Goal: Task Accomplishment & Management: Complete application form

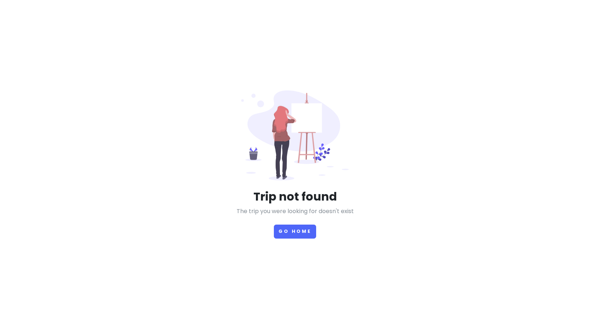
click at [284, 238] on div "Trip not found The trip you were looking for doesn't exist Go Home" at bounding box center [295, 164] width 590 height 329
click at [286, 233] on button "Go Home" at bounding box center [295, 231] width 42 height 14
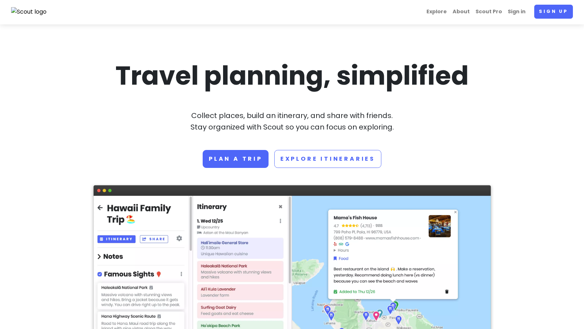
scroll to position [1, 0]
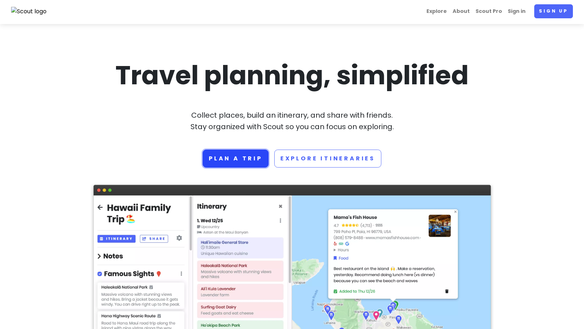
click at [229, 156] on link "Plan a trip" at bounding box center [236, 158] width 66 height 18
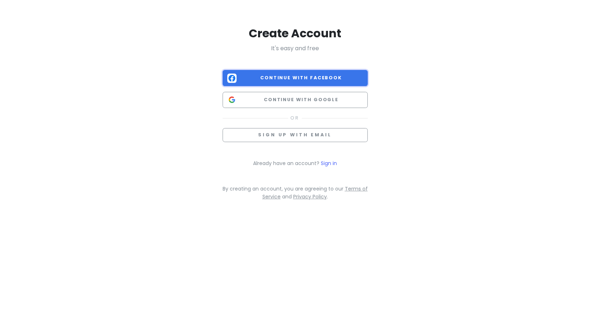
click at [284, 72] on button "Continue with Facebook" at bounding box center [295, 78] width 145 height 16
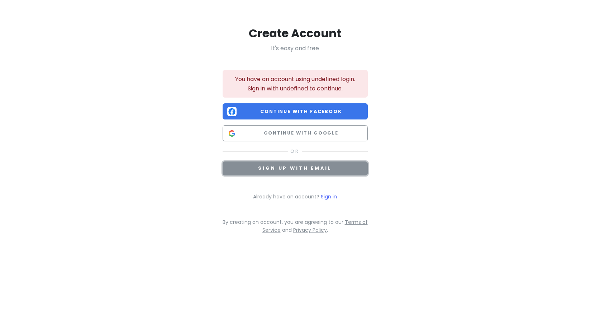
click at [282, 171] on span "Sign up with email" at bounding box center [294, 168] width 73 height 6
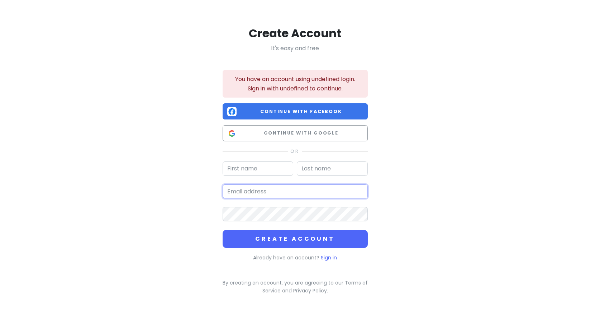
type input "[EMAIL_ADDRESS][DOMAIN_NAME]"
click at [330, 254] on link "Sign in" at bounding box center [329, 257] width 16 height 7
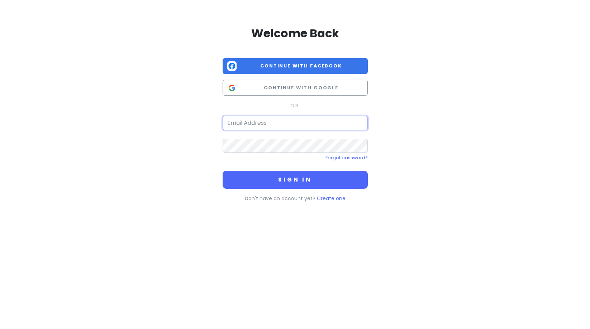
type input "[EMAIL_ADDRESS][DOMAIN_NAME]"
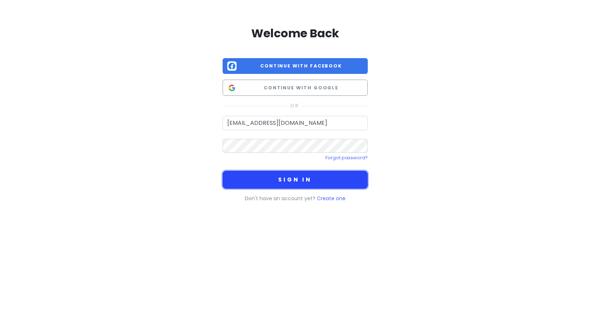
click at [280, 180] on button "Sign in" at bounding box center [295, 180] width 145 height 18
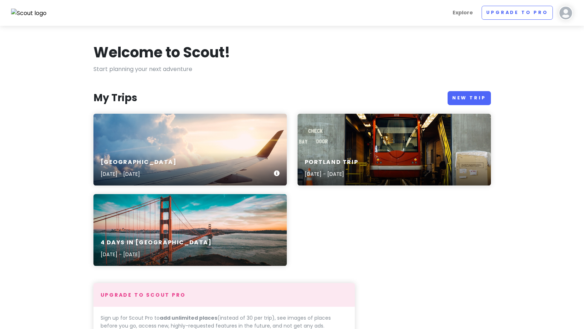
click at [165, 153] on div "[GEOGRAPHIC_DATA] [DATE] - [DATE]" at bounding box center [191, 168] width 194 height 34
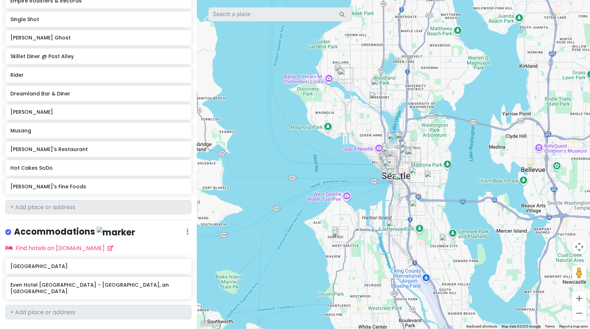
scroll to position [527, 0]
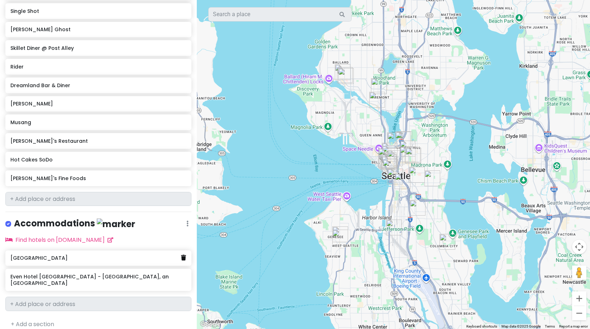
click at [181, 258] on link at bounding box center [183, 257] width 5 height 9
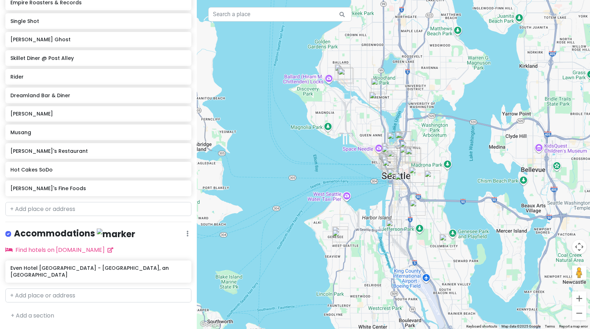
scroll to position [509, 0]
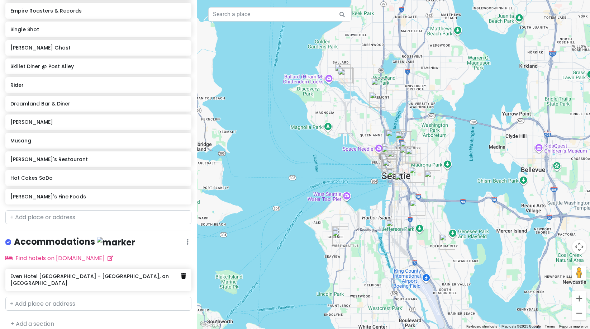
click at [181, 274] on icon at bounding box center [183, 276] width 5 height 6
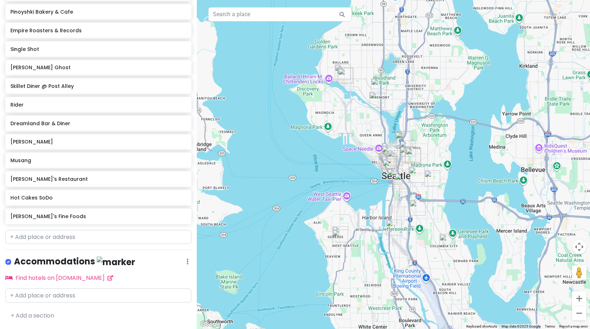
scroll to position [488, 0]
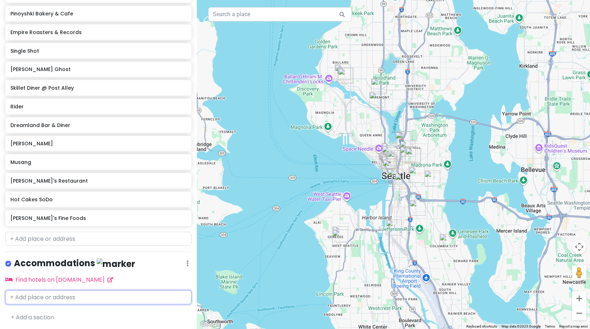
click at [112, 293] on input "text" at bounding box center [98, 297] width 186 height 14
type input "paramount"
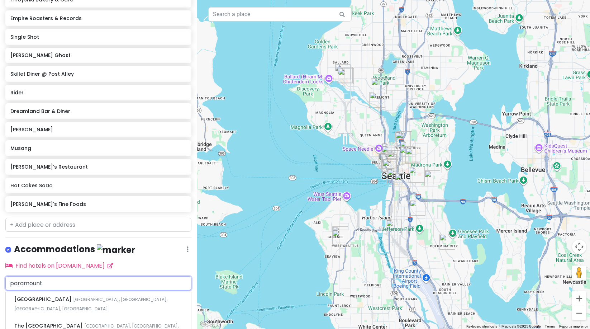
scroll to position [528, 0]
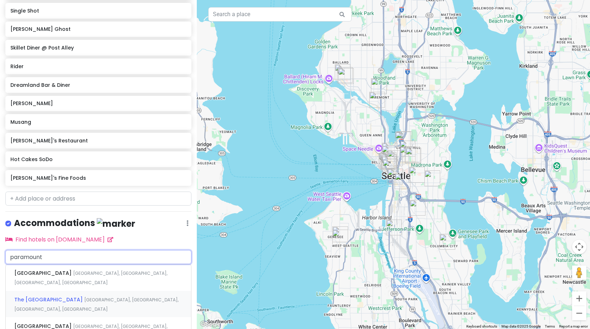
click at [107, 296] on span "[GEOGRAPHIC_DATA], [GEOGRAPHIC_DATA], [GEOGRAPHIC_DATA], [GEOGRAPHIC_DATA]" at bounding box center [96, 303] width 164 height 15
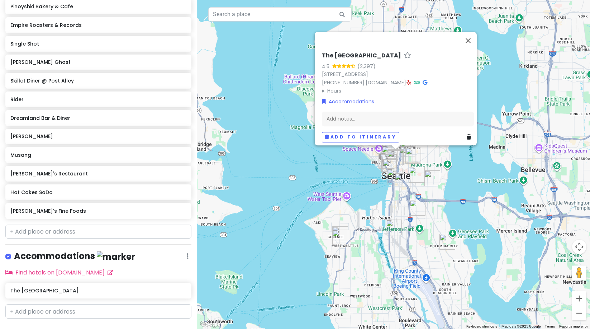
scroll to position [509, 0]
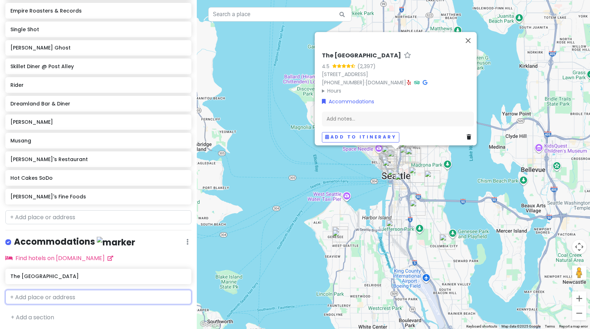
click at [59, 300] on input "text" at bounding box center [98, 297] width 186 height 14
type input "the paramount"
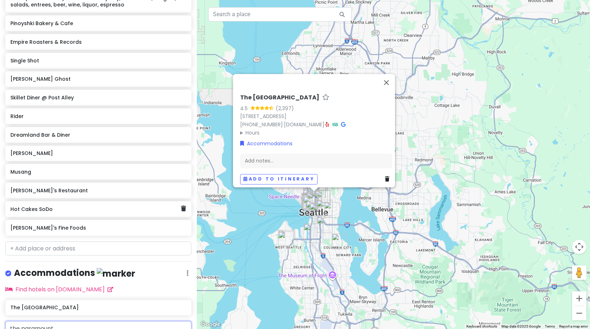
scroll to position [593, 0]
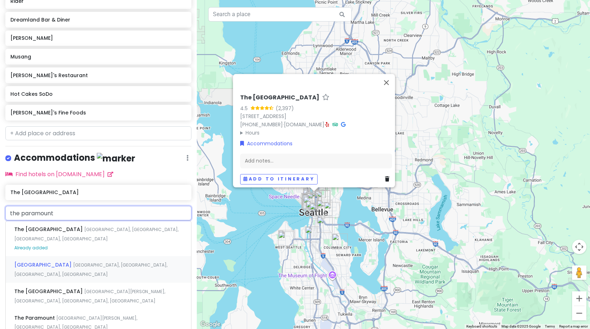
click at [87, 262] on span "[GEOGRAPHIC_DATA], [GEOGRAPHIC_DATA], [GEOGRAPHIC_DATA], [GEOGRAPHIC_DATA]" at bounding box center [90, 269] width 153 height 15
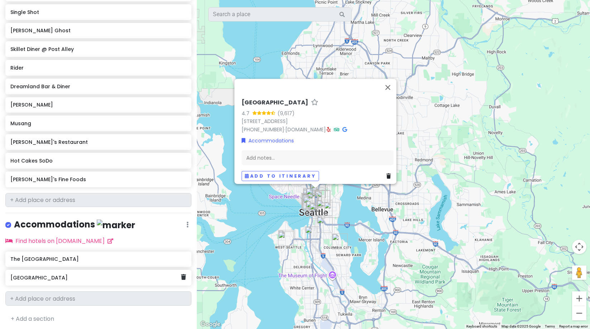
scroll to position [526, 0]
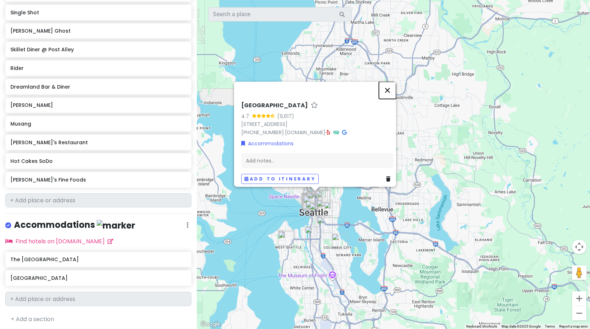
click at [388, 83] on button "Close" at bounding box center [387, 89] width 17 height 17
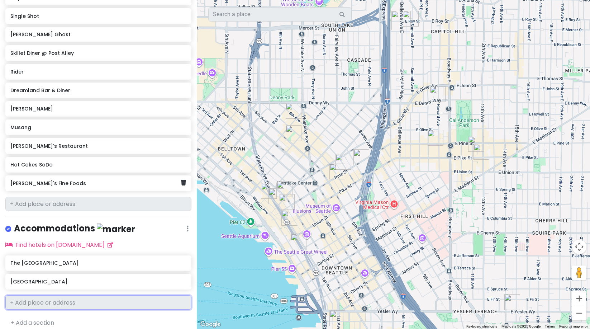
scroll to position [522, 0]
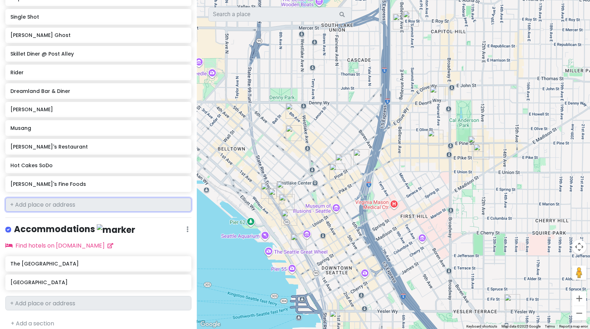
click at [83, 206] on input "text" at bounding box center [98, 204] width 186 height 14
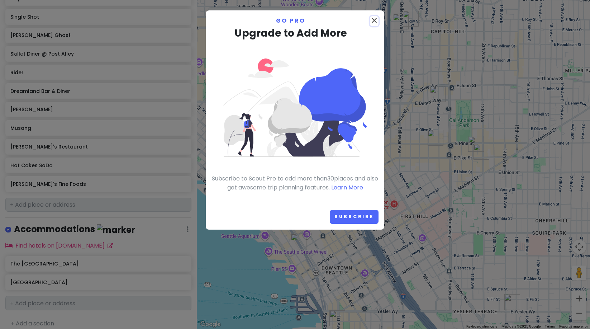
click at [377, 18] on icon "close" at bounding box center [374, 20] width 9 height 9
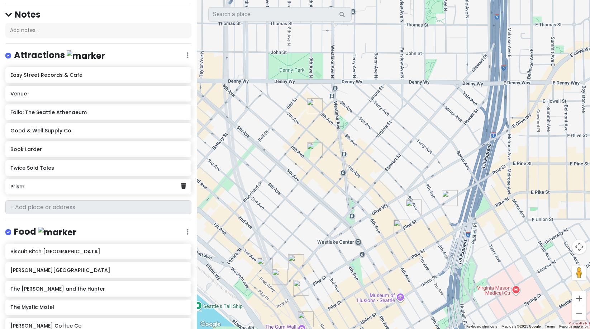
scroll to position [0, 0]
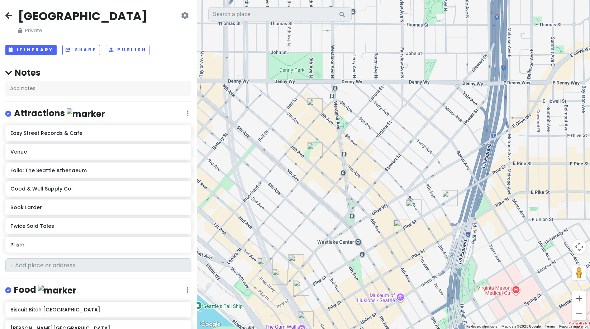
click at [10, 16] on icon at bounding box center [8, 16] width 7 height 6
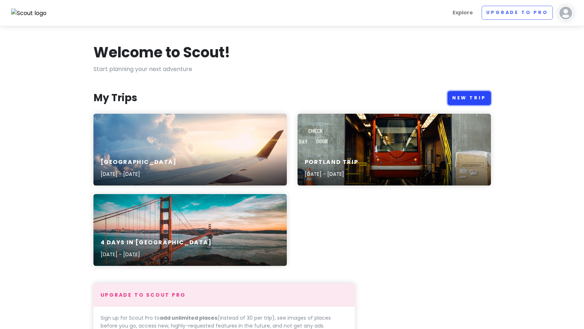
click at [484, 98] on link "New Trip" at bounding box center [469, 98] width 43 height 14
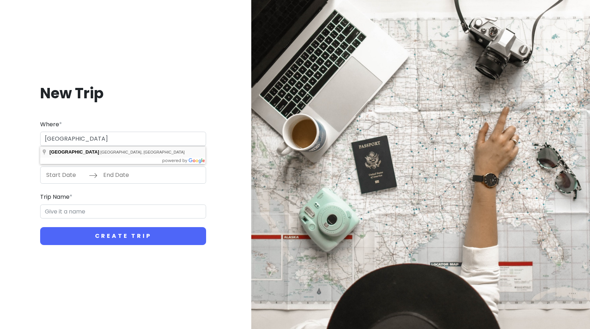
type input "[GEOGRAPHIC_DATA], [GEOGRAPHIC_DATA], [GEOGRAPHIC_DATA]"
type input "Seattle Trip"
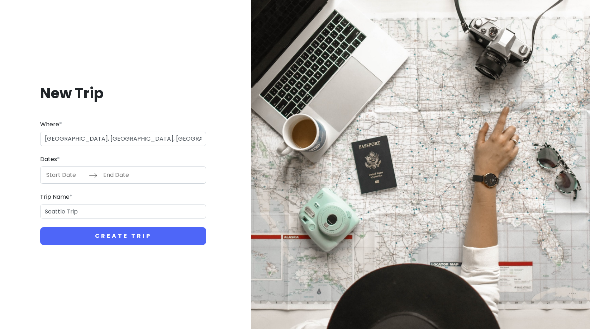
click at [100, 175] on input "End Date" at bounding box center [122, 175] width 47 height 16
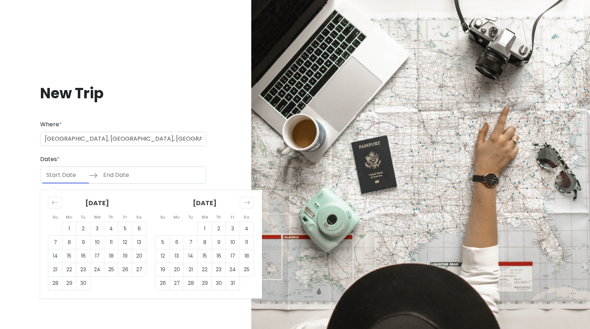
click at [78, 175] on input "Start Date" at bounding box center [65, 175] width 47 height 16
click at [106, 269] on td "25" at bounding box center [111, 270] width 14 height 14
type input "[DATE]"
click at [59, 285] on td "28" at bounding box center [55, 283] width 14 height 14
type input "[DATE]"
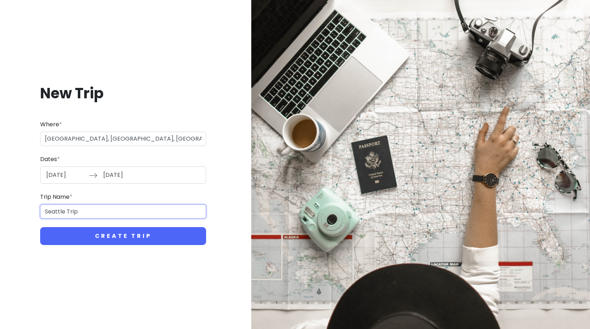
click at [57, 214] on input "Seattle Trip" at bounding box center [123, 211] width 166 height 14
click at [87, 214] on input "Seattle Trip" at bounding box center [123, 211] width 166 height 14
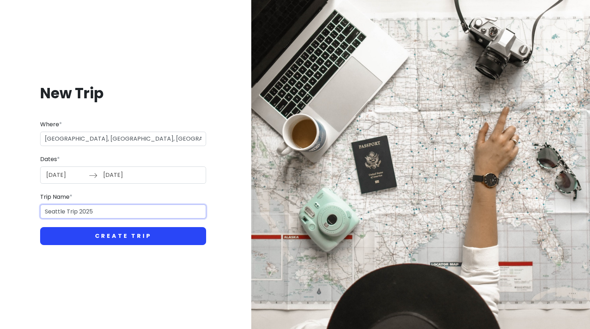
type input "Seattle Trip 2025"
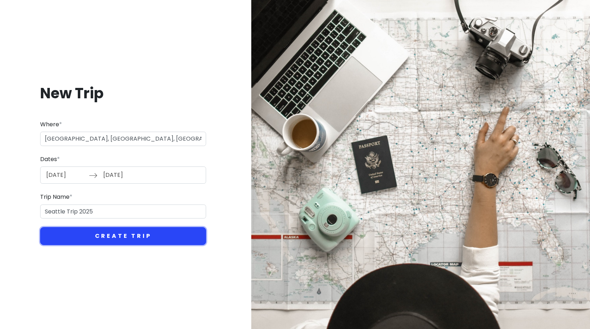
click at [87, 230] on button "Create Trip" at bounding box center [123, 236] width 166 height 18
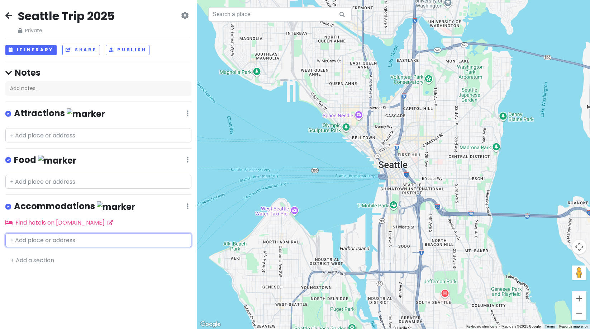
click at [16, 241] on input "text" at bounding box center [98, 240] width 186 height 14
type input "Paramount"
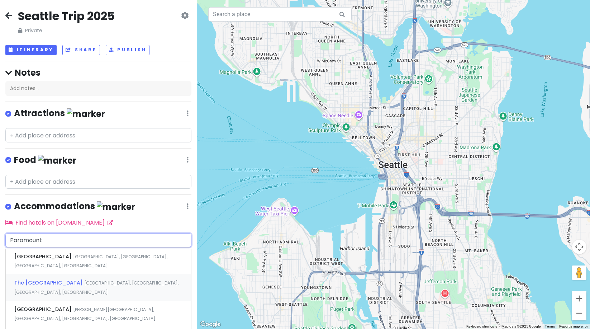
click at [39, 279] on span "The [GEOGRAPHIC_DATA]" at bounding box center [49, 282] width 70 height 7
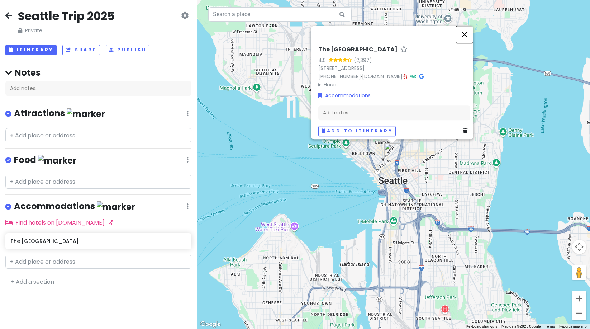
click at [468, 27] on button "Close" at bounding box center [464, 34] width 17 height 17
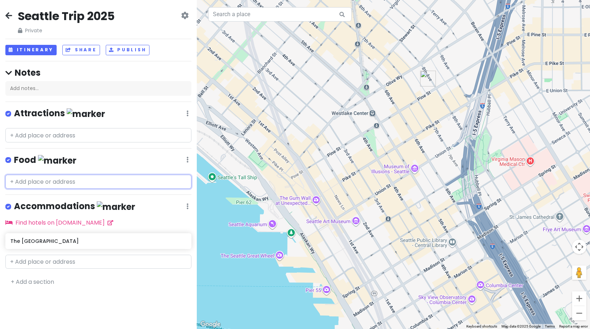
click at [50, 179] on input "text" at bounding box center [98, 182] width 186 height 14
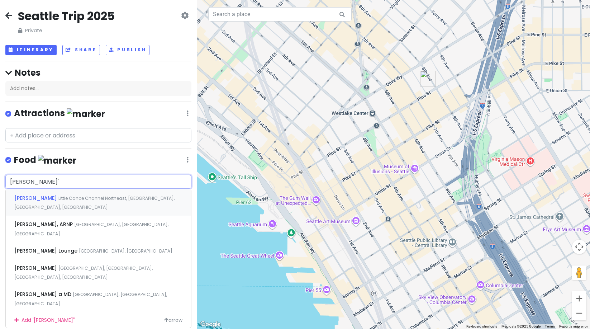
type input "[PERSON_NAME]"
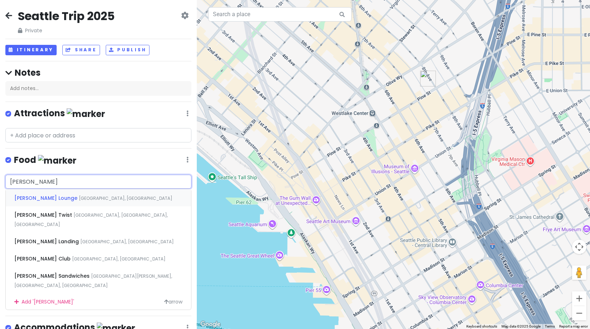
click at [73, 201] on div "[PERSON_NAME][GEOGRAPHIC_DATA], [GEOGRAPHIC_DATA], [GEOGRAPHIC_DATA], [GEOGRAPH…" at bounding box center [98, 197] width 185 height 17
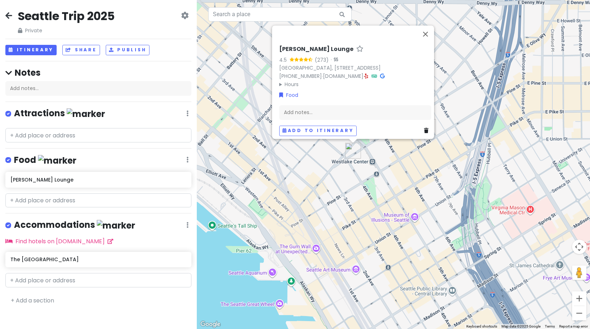
click at [12, 206] on div "Seattle Trip 2025 Private Change Dates Make a Copy Delete Trip Go Pro ⚡️ Give F…" at bounding box center [98, 164] width 197 height 329
click at [18, 197] on input "text" at bounding box center [98, 200] width 186 height 14
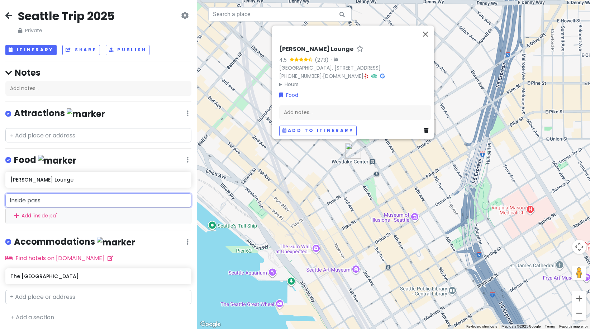
type input "inside passa"
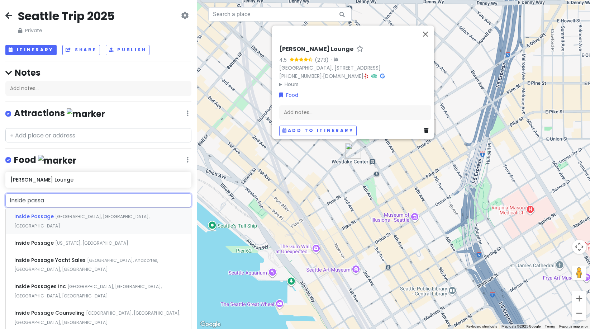
click at [20, 210] on div "Inside [GEOGRAPHIC_DATA], [GEOGRAPHIC_DATA], [GEOGRAPHIC_DATA], [GEOGRAPHIC_DAT…" at bounding box center [98, 220] width 185 height 27
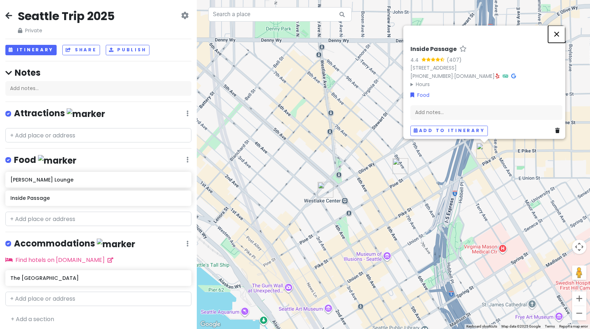
click at [558, 32] on button "Close" at bounding box center [556, 33] width 17 height 17
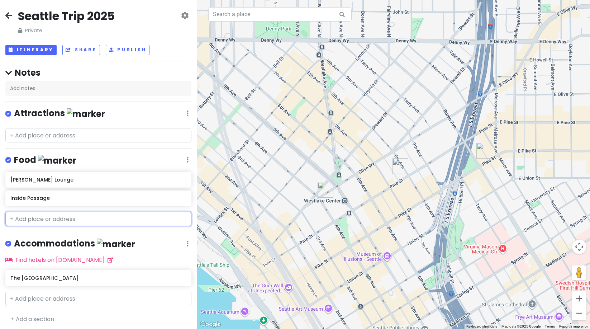
click at [78, 222] on input "text" at bounding box center [98, 218] width 186 height 14
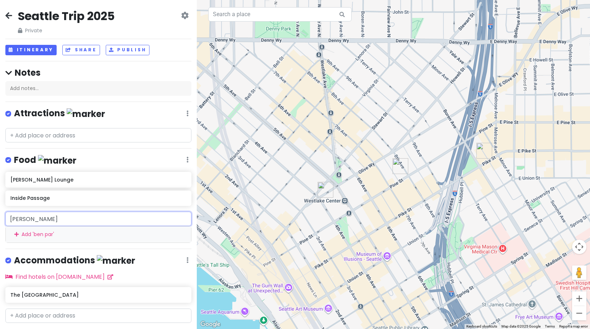
type input "ben [GEOGRAPHIC_DATA]"
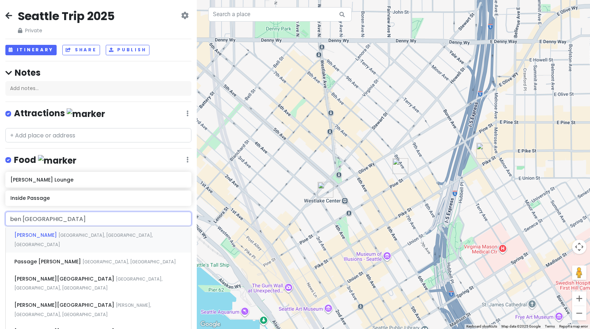
click at [86, 236] on span "[GEOGRAPHIC_DATA], [GEOGRAPHIC_DATA], [GEOGRAPHIC_DATA]" at bounding box center [83, 239] width 138 height 15
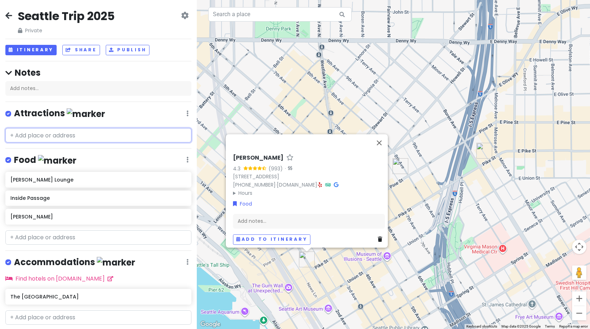
click at [65, 133] on input "text" at bounding box center [98, 135] width 186 height 14
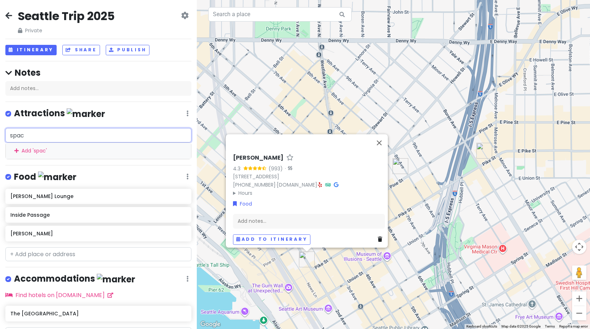
type input "space"
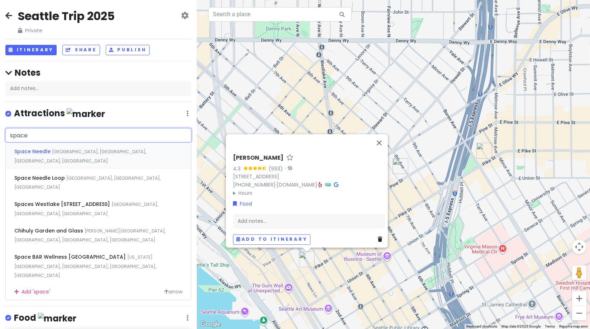
click at [67, 148] on div "Space [GEOGRAPHIC_DATA], [GEOGRAPHIC_DATA], [GEOGRAPHIC_DATA]" at bounding box center [98, 156] width 185 height 27
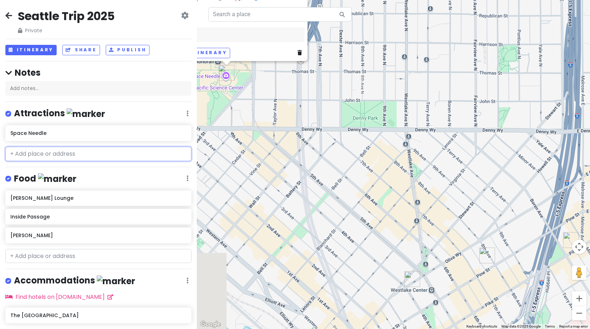
click at [75, 155] on input "text" at bounding box center [98, 154] width 186 height 14
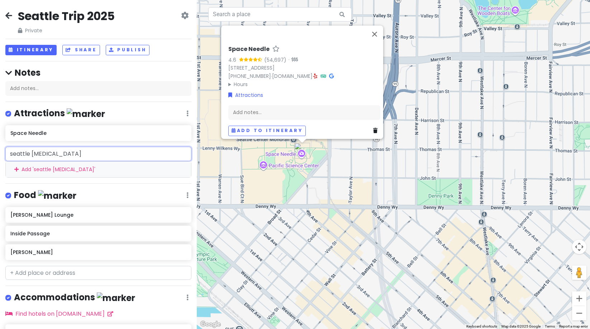
click at [73, 156] on input "seattle [MEDICAL_DATA]" at bounding box center [98, 154] width 186 height 14
type input "[GEOGRAPHIC_DATA]"
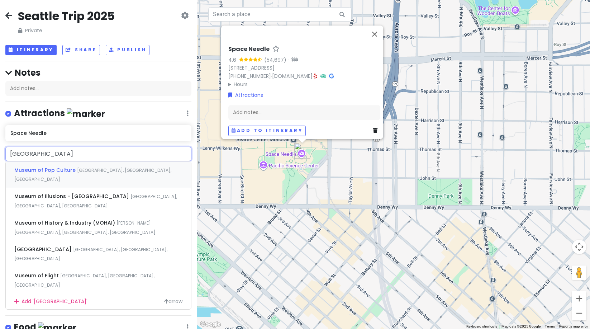
click at [73, 167] on span "Museum of Pop Culture" at bounding box center [45, 169] width 63 height 7
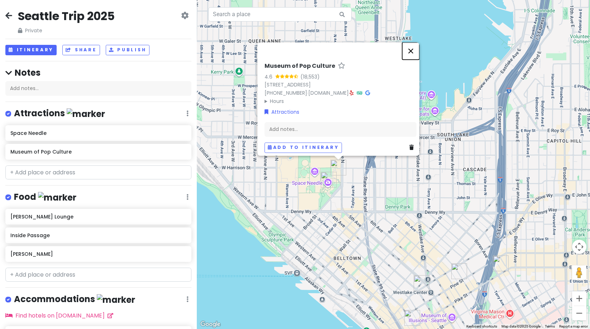
click at [412, 47] on button "Close" at bounding box center [410, 50] width 17 height 17
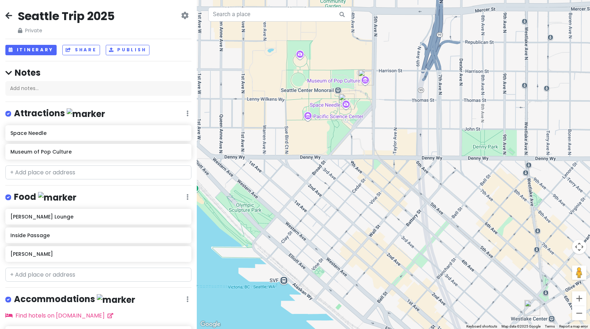
drag, startPoint x: 381, startPoint y: 243, endPoint x: 383, endPoint y: 124, distance: 118.6
click at [383, 124] on div at bounding box center [393, 164] width 393 height 329
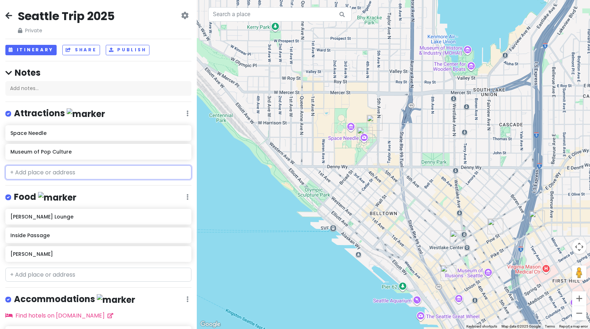
click at [83, 173] on input "text" at bounding box center [98, 172] width 186 height 14
click at [20, 253] on h6 "[PERSON_NAME]" at bounding box center [95, 253] width 171 height 6
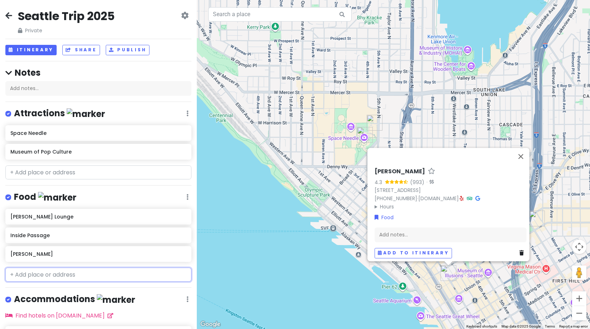
click at [30, 273] on input "text" at bounding box center [98, 274] width 186 height 14
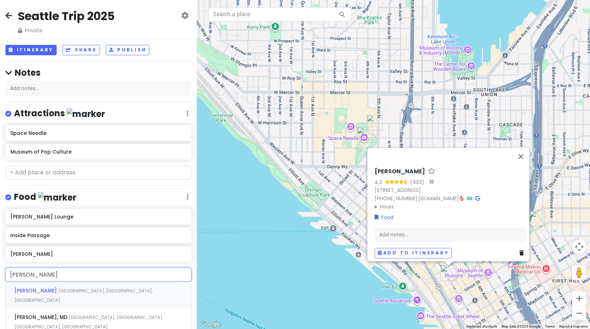
type input "[PERSON_NAME]"
click at [34, 285] on div "[PERSON_NAME][GEOGRAPHIC_DATA], [GEOGRAPHIC_DATA], [GEOGRAPHIC_DATA]" at bounding box center [98, 295] width 185 height 27
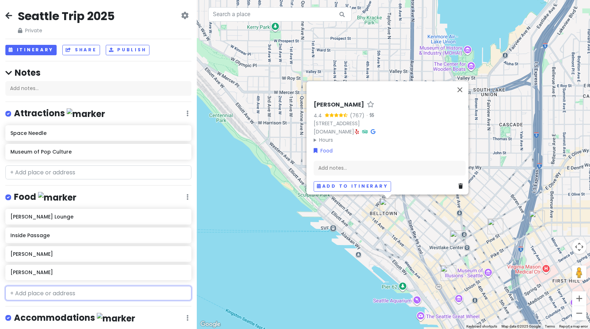
click at [21, 292] on input "text" at bounding box center [98, 293] width 186 height 14
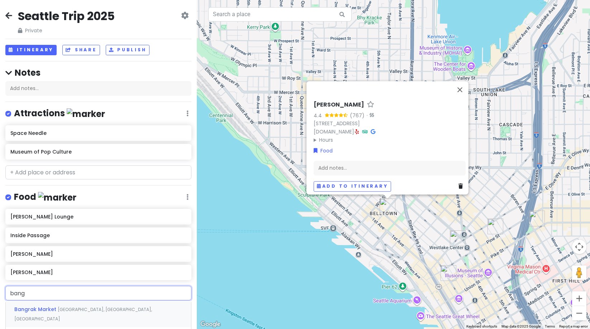
type input "bangk"
click at [32, 307] on span "Bangrak Market" at bounding box center [35, 308] width 43 height 7
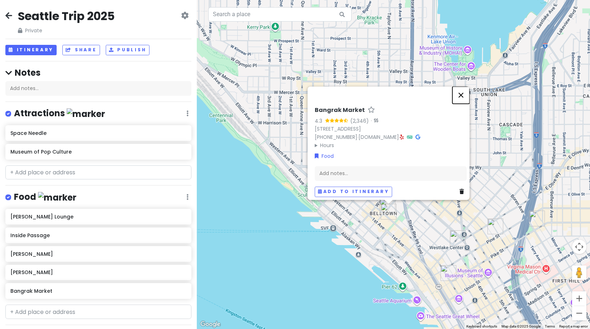
click at [467, 91] on button "Close" at bounding box center [460, 94] width 17 height 17
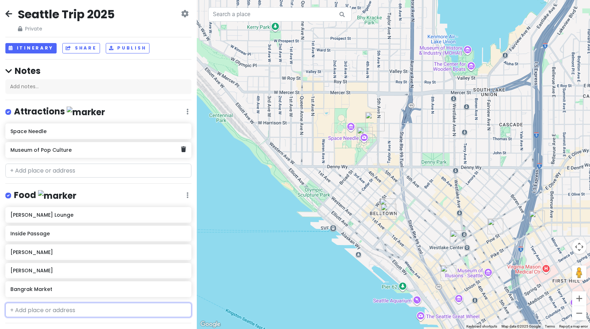
scroll to position [3, 0]
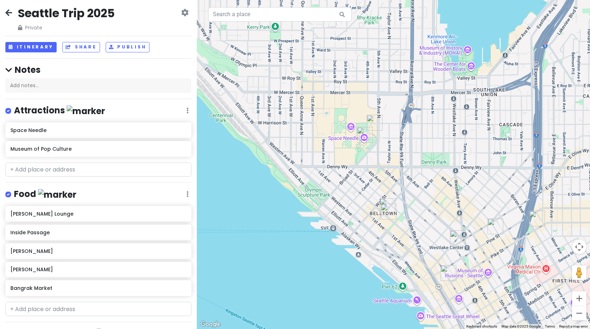
click at [14, 16] on div "Seattle Trip 2025 Private Change Dates Make a Copy Delete Trip Go Pro ⚡️ Give F…" at bounding box center [98, 19] width 186 height 26
click at [6, 15] on icon at bounding box center [8, 13] width 7 height 6
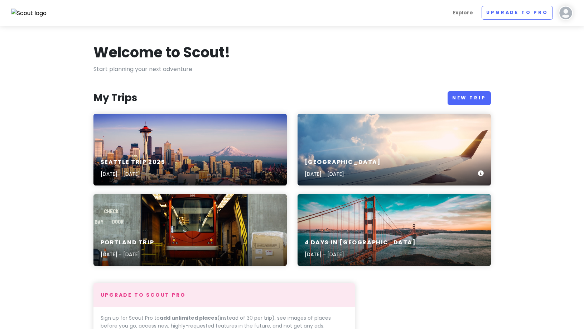
click at [332, 140] on div "[GEOGRAPHIC_DATA] [DATE] - [DATE]" at bounding box center [395, 150] width 194 height 72
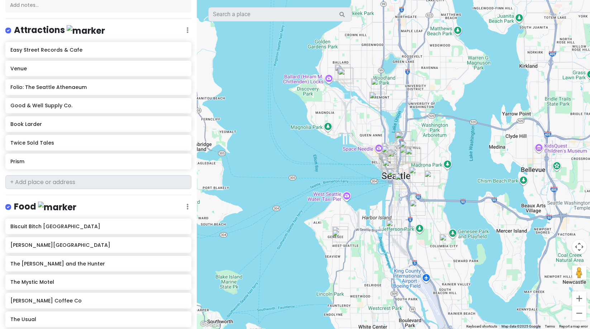
scroll to position [20, 0]
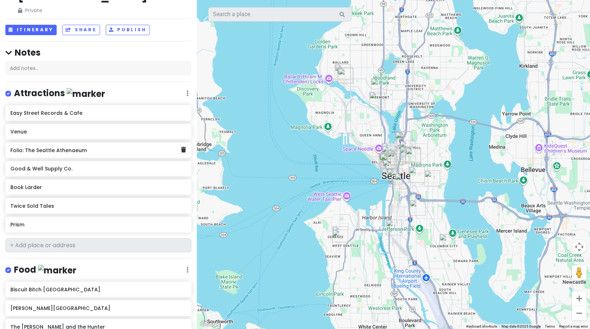
click at [64, 150] on h6 "Folio: The Seattle Athenaeum" at bounding box center [95, 150] width 171 height 6
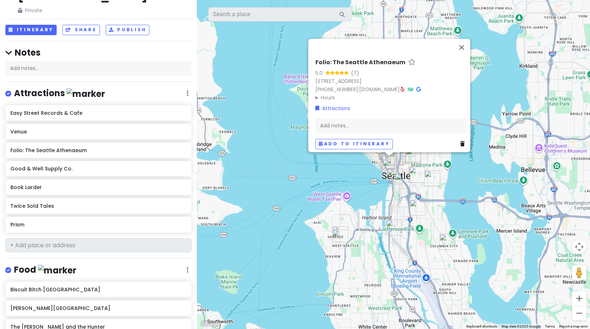
click at [398, 83] on div "Folio: The Seattle Athenaeum 5.0 (7) [STREET_ADDRESS] [PHONE_NUMBER] · [DOMAIN_…" at bounding box center [391, 80] width 152 height 43
click at [398, 84] on div "Folio: The Seattle Athenaeum 5.0 (7) [STREET_ADDRESS] [PHONE_NUMBER] · [DOMAIN_…" at bounding box center [391, 80] width 152 height 43
click at [401, 87] on icon at bounding box center [403, 89] width 4 height 5
click at [465, 43] on button "Close" at bounding box center [461, 47] width 17 height 17
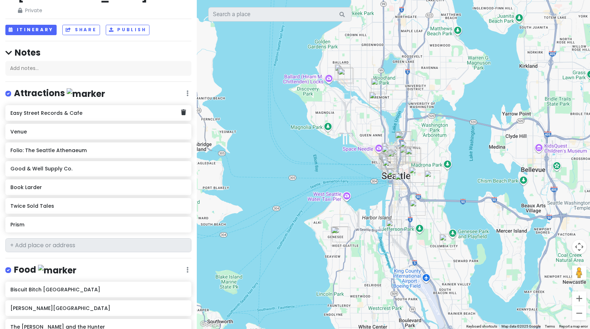
click at [61, 116] on div "Easy Street Records & Cafe" at bounding box center [95, 113] width 171 height 10
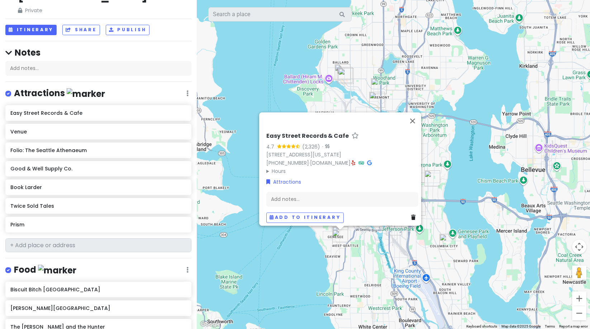
click at [327, 135] on h6 "Easy Street Records & Cafe" at bounding box center [307, 136] width 82 height 8
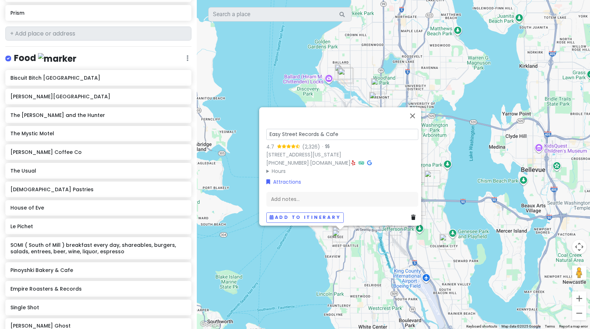
scroll to position [232, 0]
click at [38, 130] on h6 "The Mystic Motel" at bounding box center [95, 132] width 171 height 6
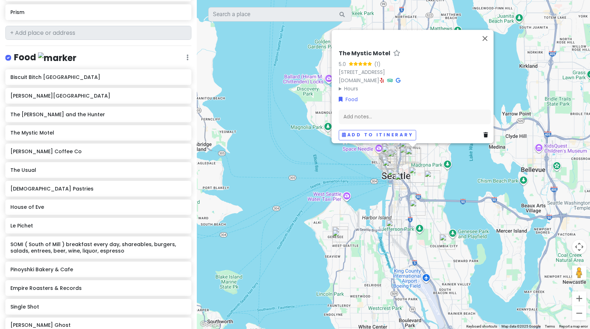
click at [384, 78] on icon at bounding box center [382, 80] width 4 height 5
click at [33, 116] on h6 "The [PERSON_NAME] and the Hunter" at bounding box center [95, 114] width 171 height 6
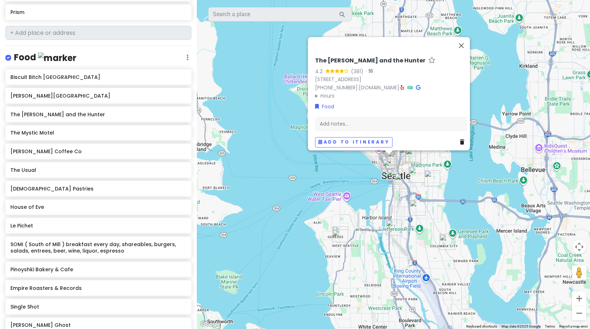
click at [404, 85] on icon at bounding box center [402, 87] width 4 height 5
click at [25, 171] on h6 "The Usual" at bounding box center [95, 170] width 171 height 6
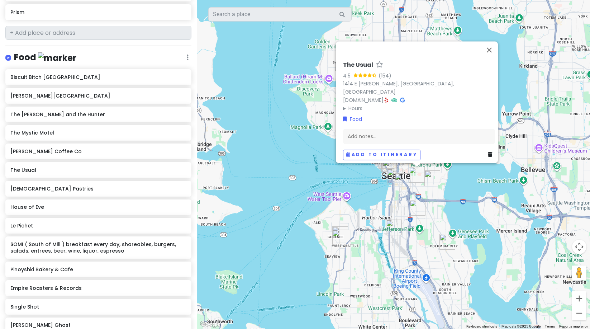
click at [361, 69] on h6 "The Usual" at bounding box center [358, 65] width 30 height 8
click at [388, 97] on icon at bounding box center [387, 99] width 4 height 5
click at [34, 210] on div "House of Eve" at bounding box center [95, 207] width 171 height 10
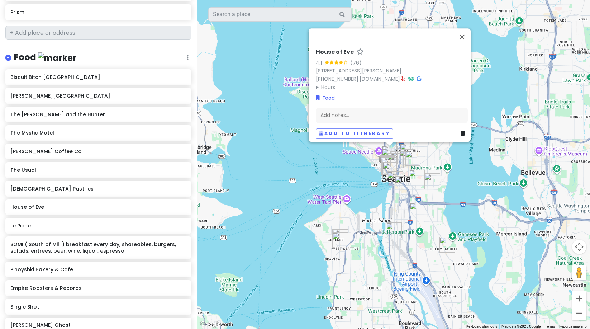
click at [405, 76] on icon at bounding box center [403, 78] width 4 height 5
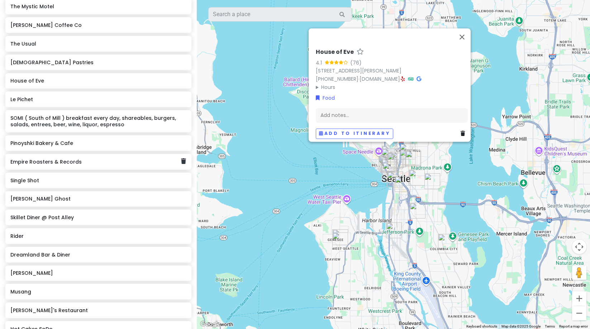
scroll to position [394, 0]
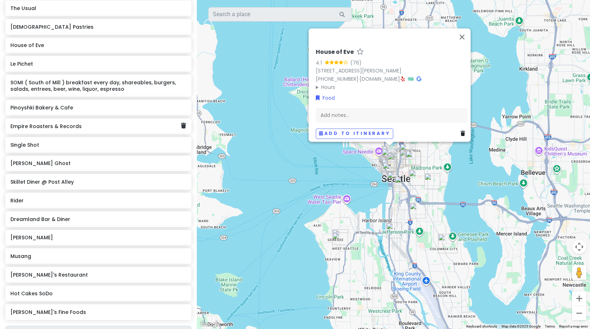
click at [47, 125] on h6 "Empire Roasters & Records" at bounding box center [95, 126] width 171 height 6
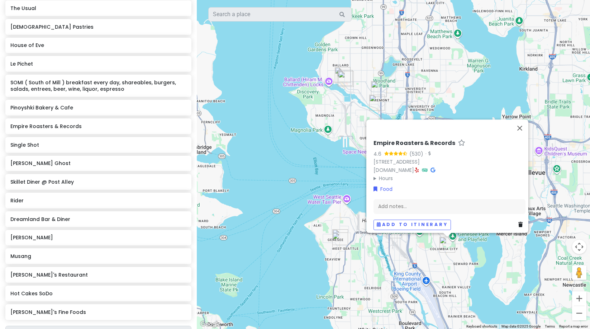
click at [419, 167] on icon at bounding box center [417, 169] width 4 height 5
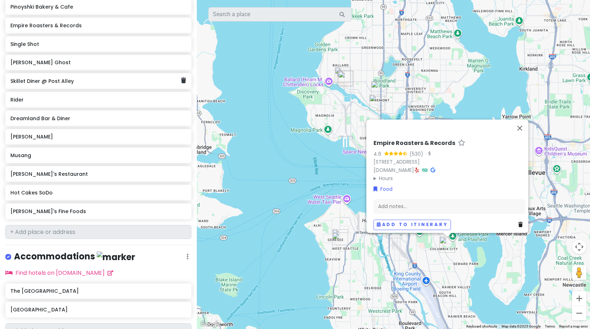
scroll to position [527, 0]
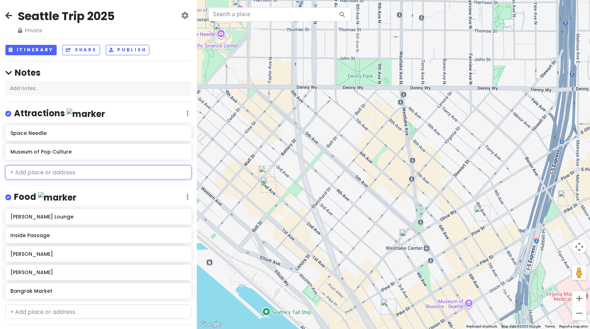
click at [99, 176] on input "text" at bounding box center [98, 172] width 186 height 14
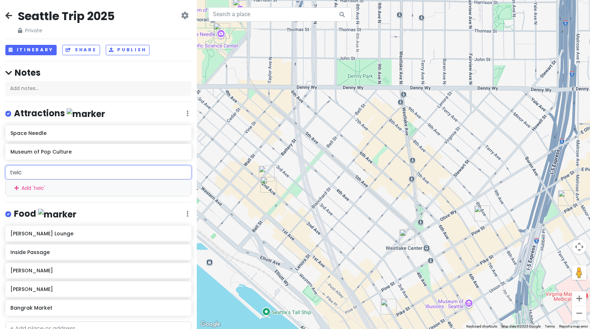
type input "twice"
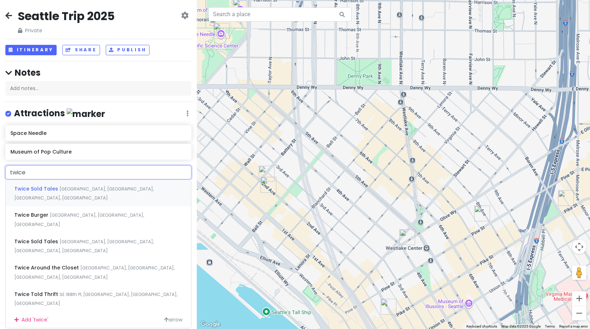
click at [104, 186] on span "[GEOGRAPHIC_DATA], [GEOGRAPHIC_DATA], [GEOGRAPHIC_DATA], [GEOGRAPHIC_DATA]" at bounding box center [83, 193] width 139 height 15
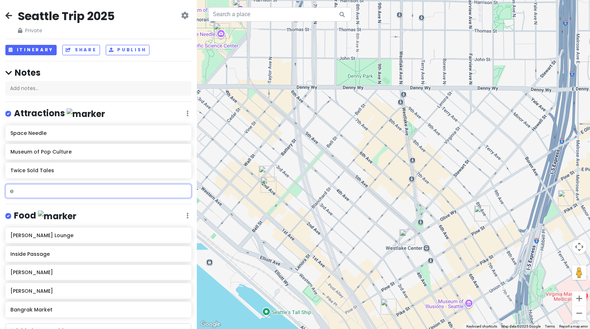
type input "e"
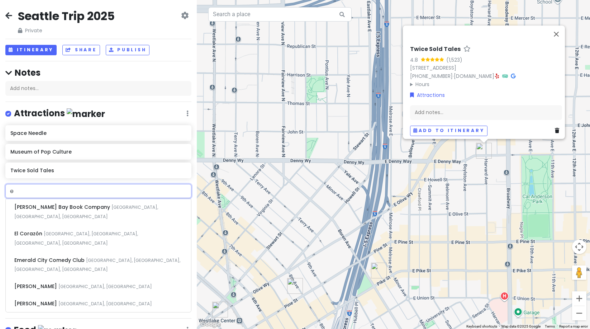
click at [88, 193] on input "e" at bounding box center [98, 191] width 186 height 14
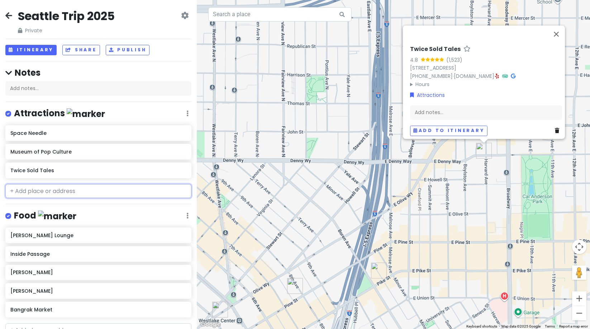
click at [115, 192] on input "text" at bounding box center [98, 191] width 186 height 14
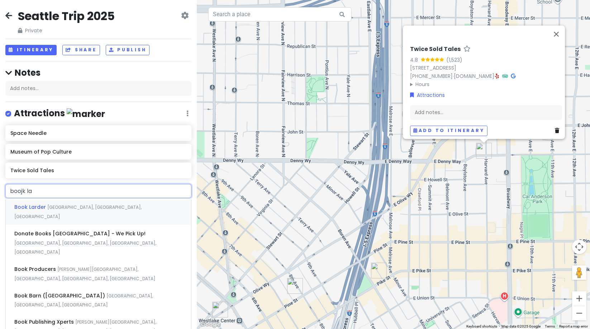
type input "boojk lar"
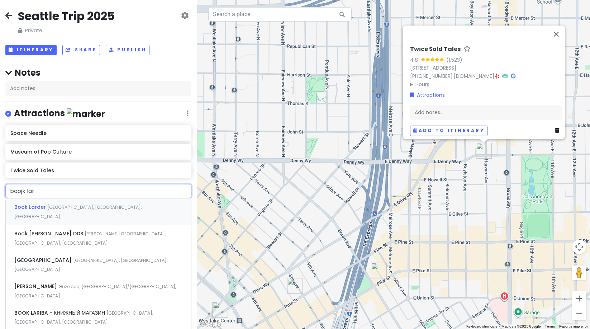
click at [114, 212] on div "Book Larder Fremont Avenue North, Seattle, WA, USA" at bounding box center [98, 211] width 185 height 27
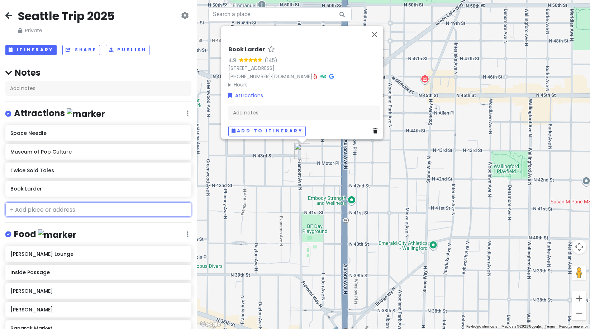
click at [60, 206] on input "text" at bounding box center [98, 209] width 186 height 14
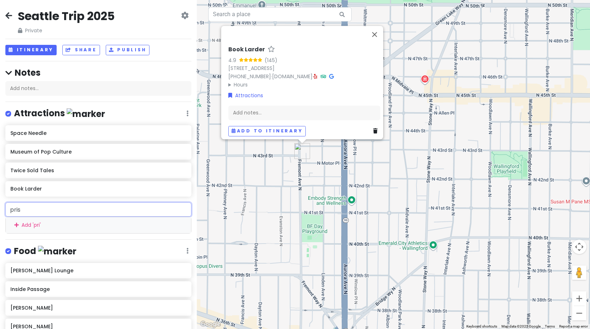
type input "prism"
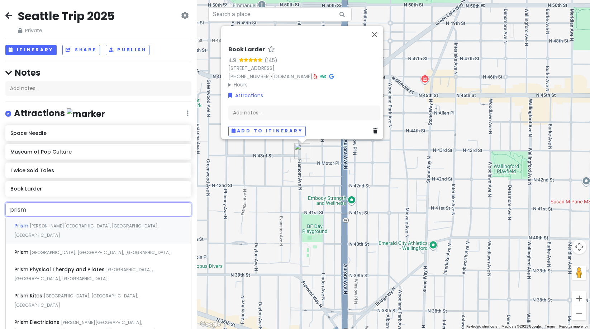
click at [47, 223] on span "Ballard Avenue Northwest, Seattle, WA, USA" at bounding box center [86, 230] width 144 height 15
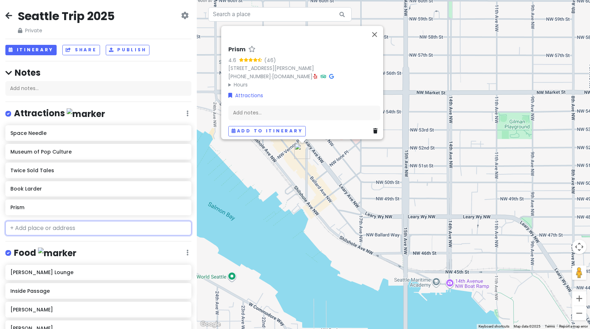
click at [26, 229] on input "text" at bounding box center [98, 228] width 186 height 14
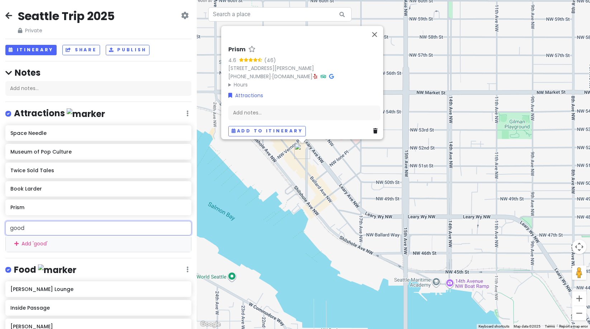
type input "good"
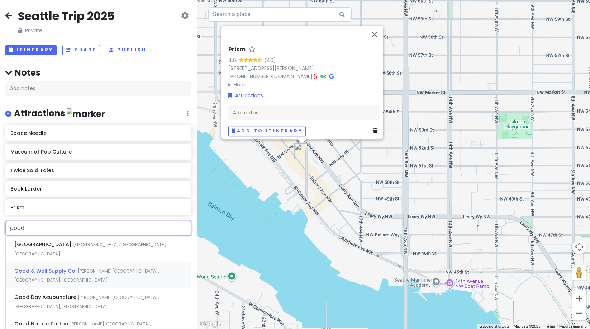
click at [34, 267] on span "Good & Well Supply Co." at bounding box center [45, 270] width 63 height 7
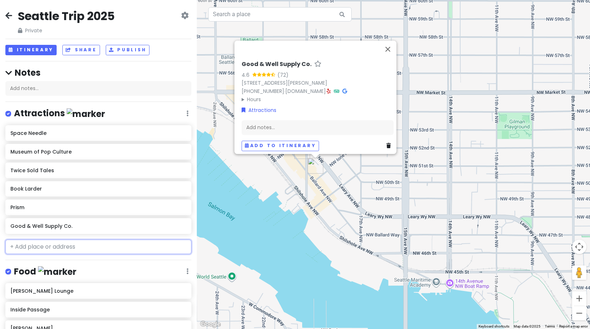
click at [80, 240] on input "text" at bounding box center [98, 246] width 186 height 14
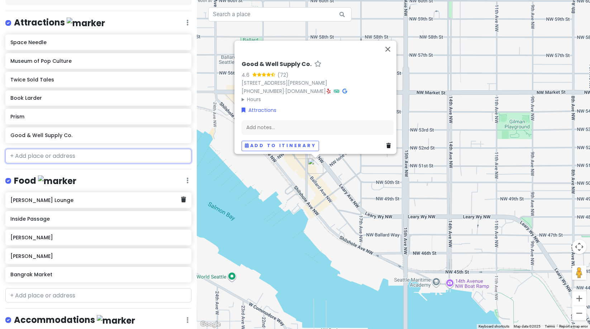
scroll to position [168, 0]
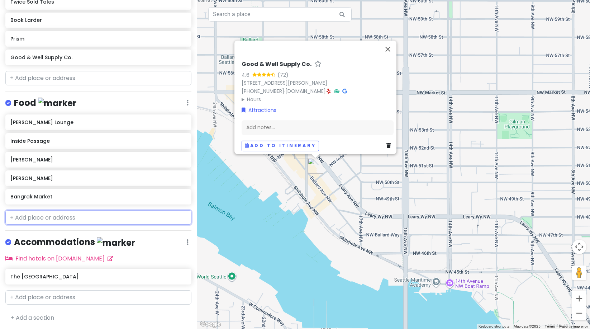
click at [47, 218] on input "text" at bounding box center [98, 217] width 186 height 14
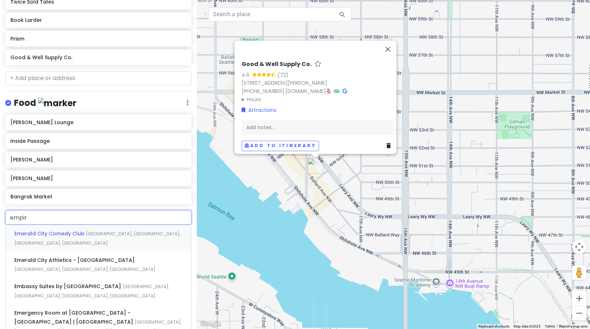
type input "empire"
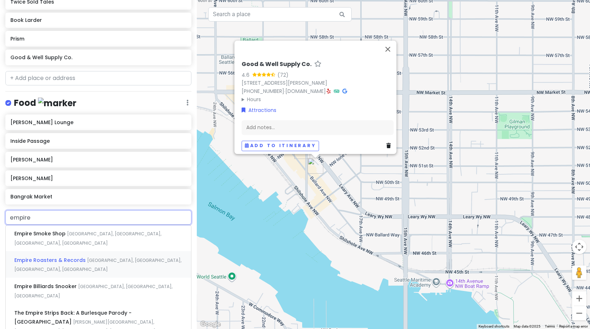
click at [98, 257] on span "South Edmunds Street, Seattle, WA, USA" at bounding box center [97, 264] width 167 height 15
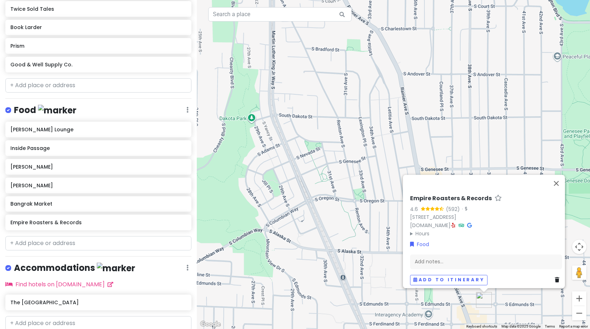
scroll to position [161, 0]
click at [38, 244] on input "text" at bounding box center [98, 243] width 186 height 14
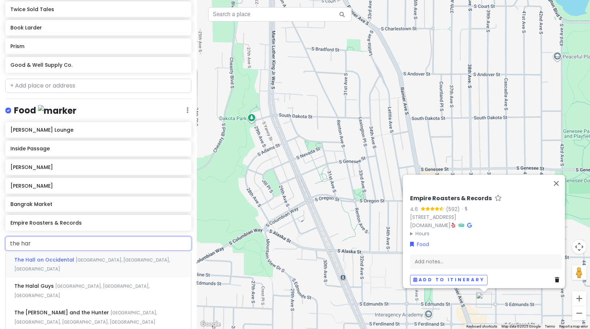
type input "the hart"
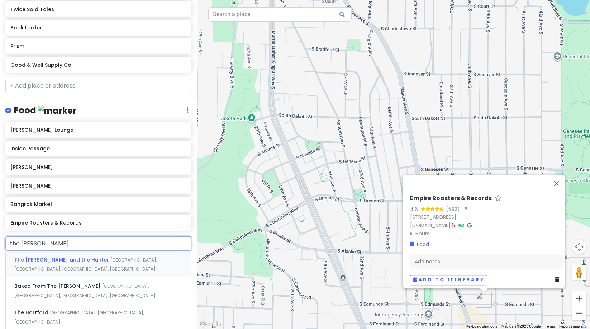
click at [58, 254] on div "The Hart and the Hunter Pine Street, Seattle, WA, USA" at bounding box center [98, 264] width 185 height 27
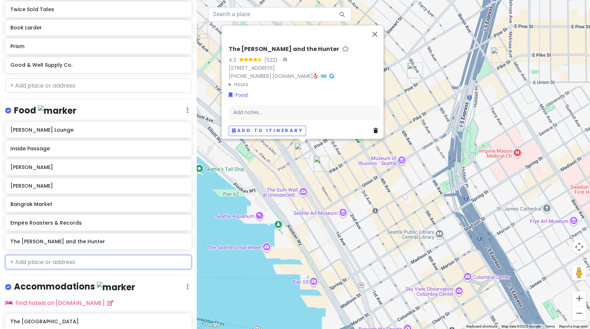
click at [28, 266] on input "text" at bounding box center [98, 262] width 186 height 14
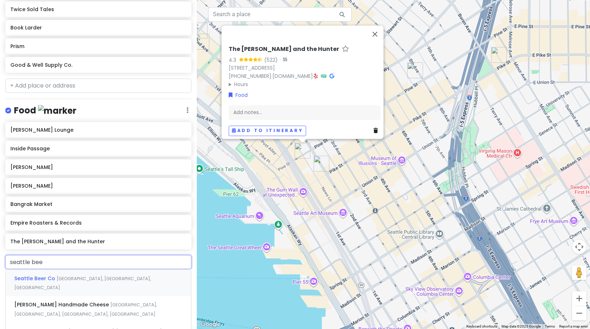
type input "seattle beer"
click at [41, 272] on div "Seattle Beer Co Western Avenue, Seattle, WA, USA" at bounding box center [98, 282] width 185 height 27
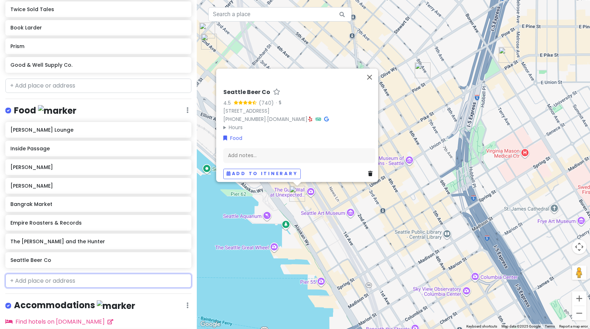
click at [30, 279] on input "text" at bounding box center [98, 280] width 186 height 14
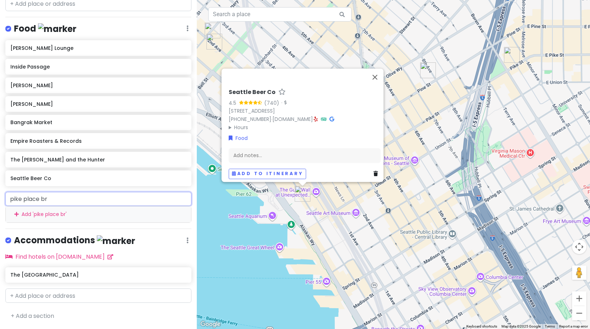
scroll to position [241, 0]
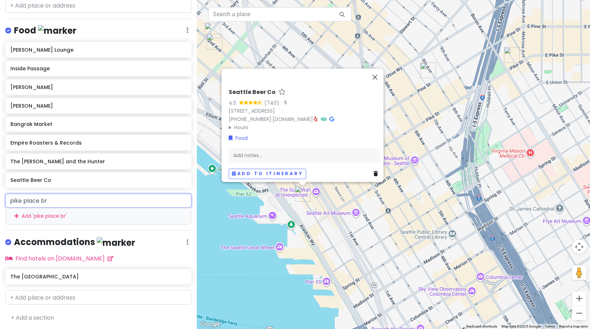
click at [52, 200] on input "pike place br" at bounding box center [98, 201] width 186 height 14
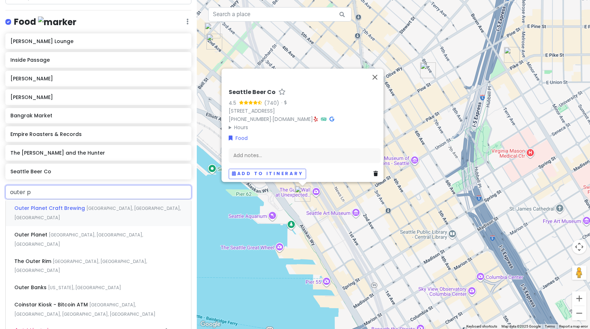
type input "outer pl"
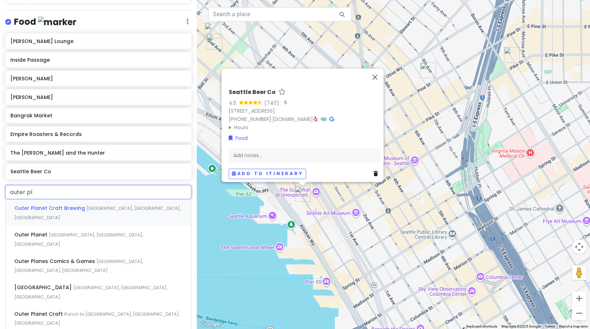
click at [61, 209] on span "Outer Planet Craft Brewing" at bounding box center [50, 207] width 72 height 7
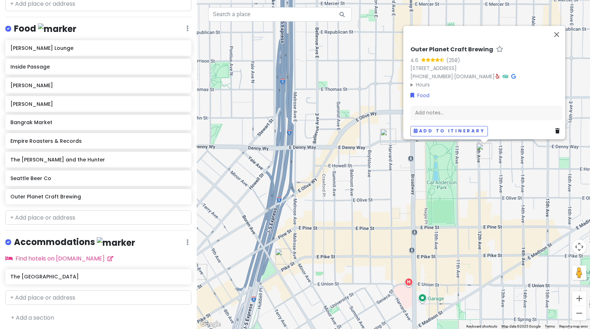
scroll to position [185, 0]
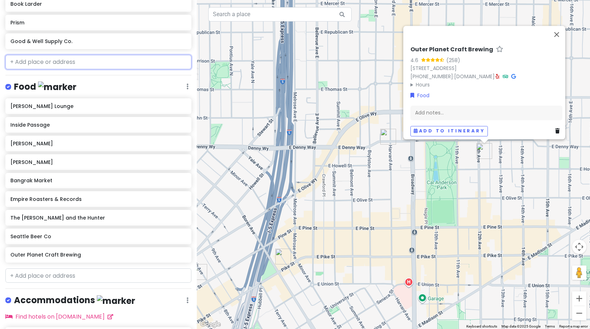
click at [48, 67] on input "text" at bounding box center [98, 62] width 186 height 14
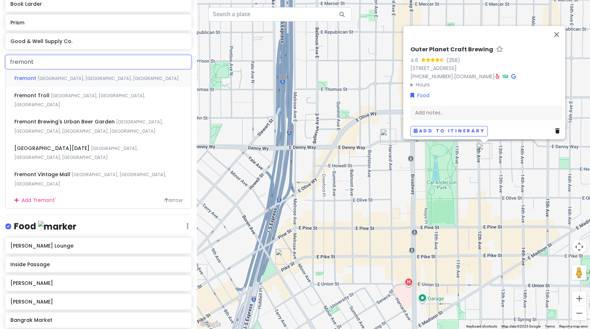
type input "fremont v"
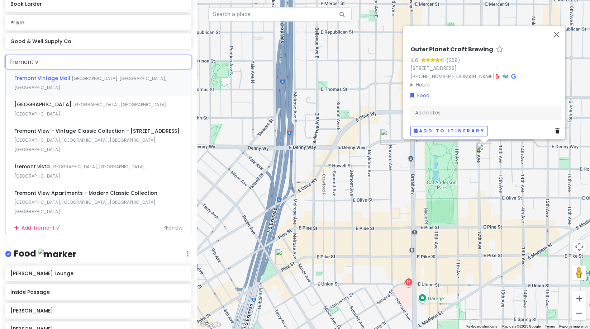
click at [57, 81] on div "Fremont Vintage Mall Fremont Avenue North, Seattle, WA, USA" at bounding box center [98, 83] width 185 height 27
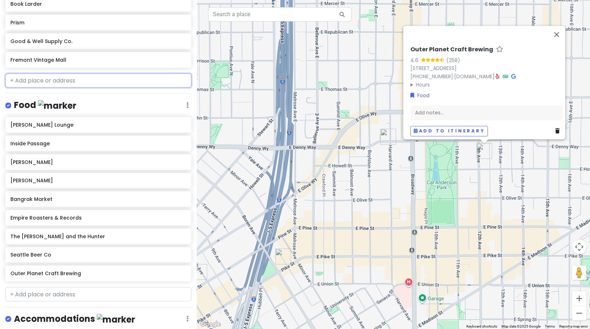
scroll to position [203, 0]
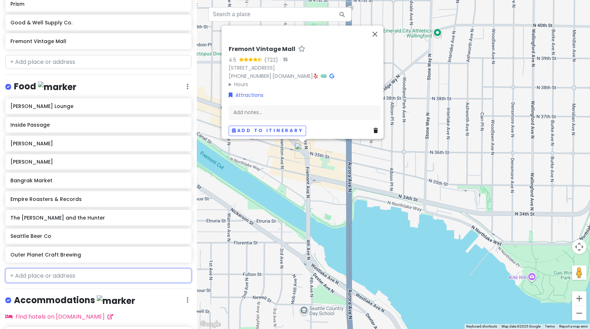
click at [39, 277] on input "text" at bounding box center [98, 275] width 186 height 14
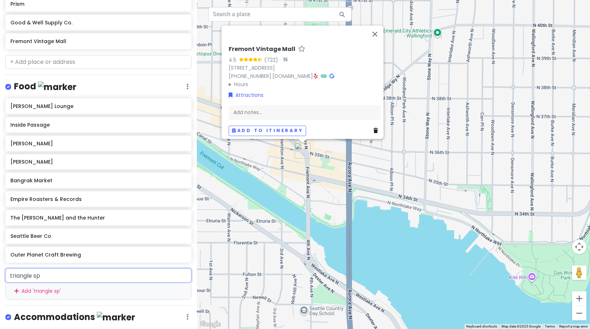
type input "triangle spi"
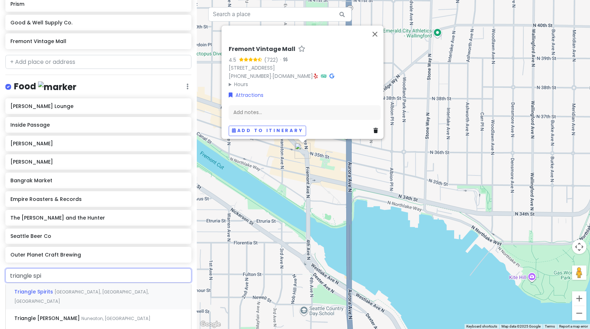
click at [36, 291] on span "Triangle Spirits" at bounding box center [34, 291] width 40 height 7
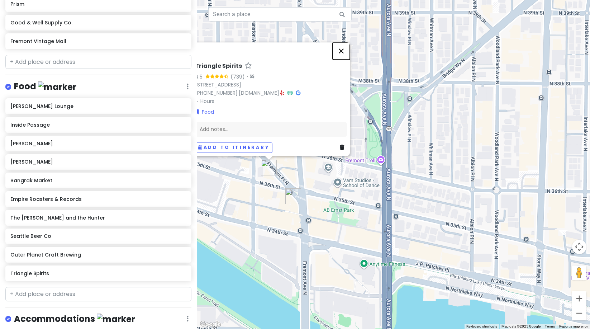
click at [339, 48] on button "Close" at bounding box center [341, 50] width 17 height 17
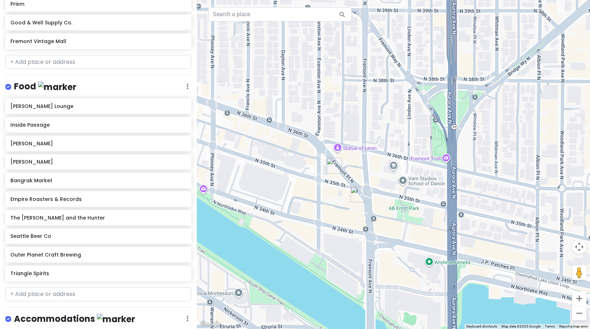
drag, startPoint x: 329, startPoint y: 130, endPoint x: 382, endPoint y: 129, distance: 52.7
click at [382, 129] on div at bounding box center [393, 164] width 393 height 329
click at [29, 290] on input "text" at bounding box center [98, 294] width 186 height 14
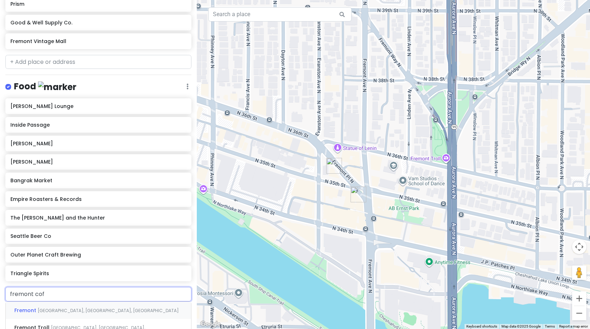
type input "fremont coff"
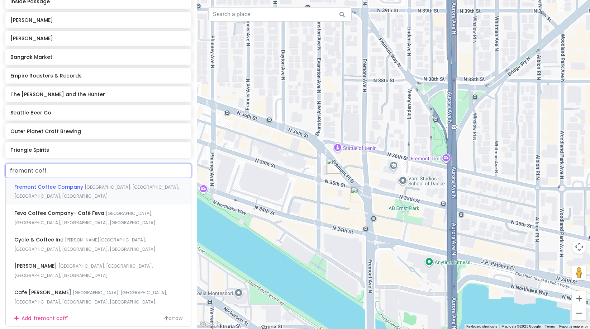
scroll to position [327, 0]
click at [101, 183] on span "North 36th Street, Seattle, WA, USA" at bounding box center [96, 190] width 164 height 15
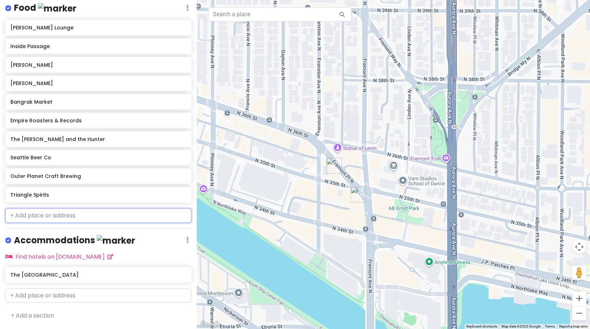
scroll to position [299, 0]
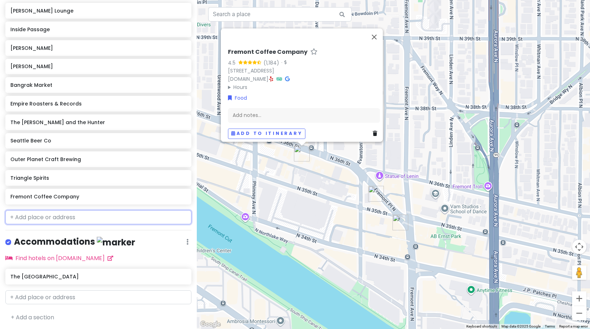
click at [27, 215] on input "text" at bounding box center [98, 217] width 186 height 14
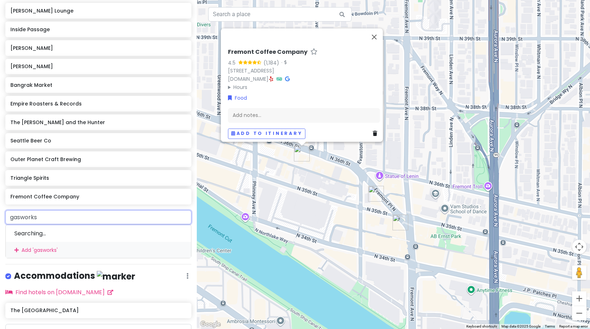
type input "gasworks b"
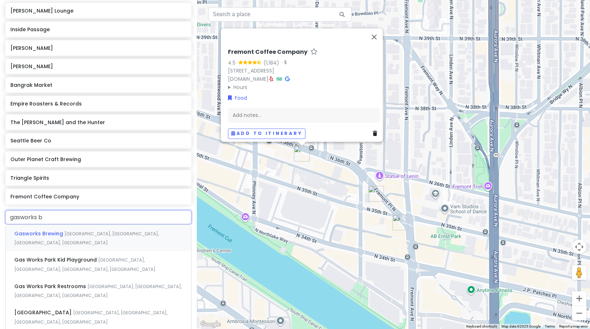
click at [29, 226] on div "Gasworks Brewing North Northlake Way, Seattle, WA, USA" at bounding box center [98, 237] width 185 height 27
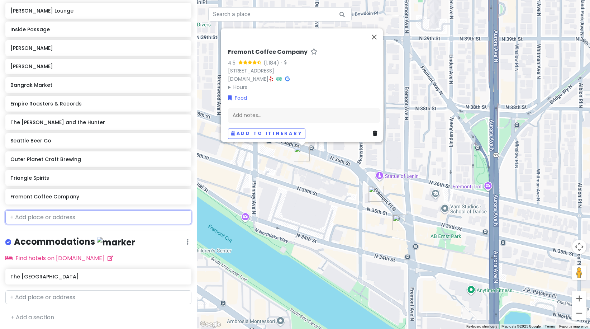
scroll to position [317, 0]
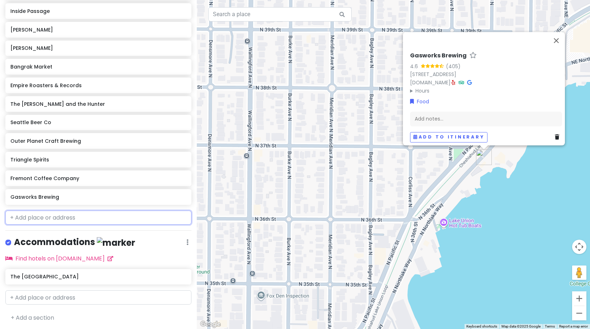
click at [60, 215] on input "text" at bounding box center [98, 217] width 186 height 14
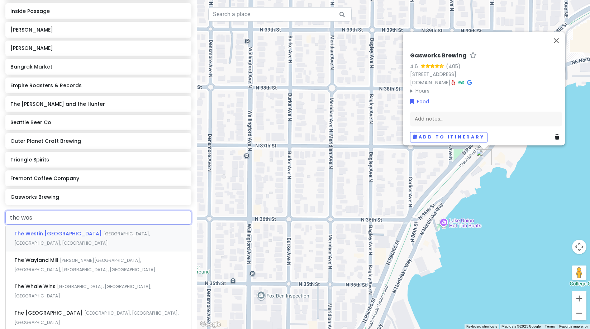
type input "the wash"
click at [83, 229] on div "The Wash East Olive Way, Seattle, WA, USA" at bounding box center [98, 238] width 185 height 27
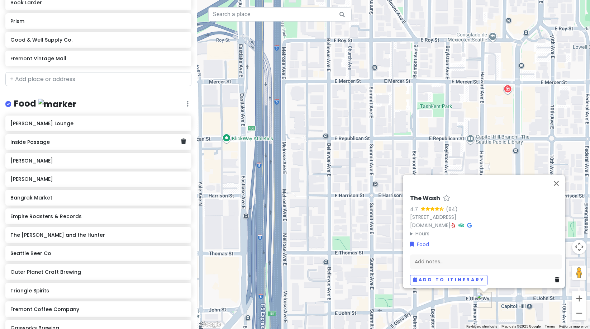
scroll to position [186, 0]
click at [53, 80] on input "text" at bounding box center [98, 79] width 186 height 14
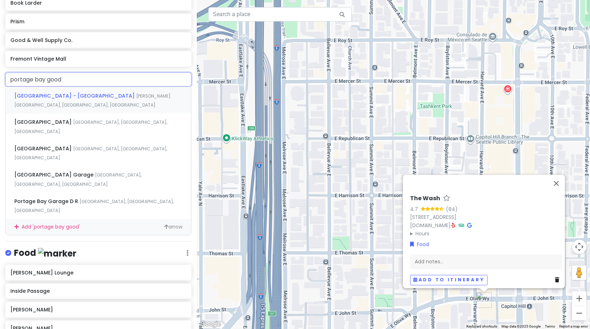
type input "portage bay goods"
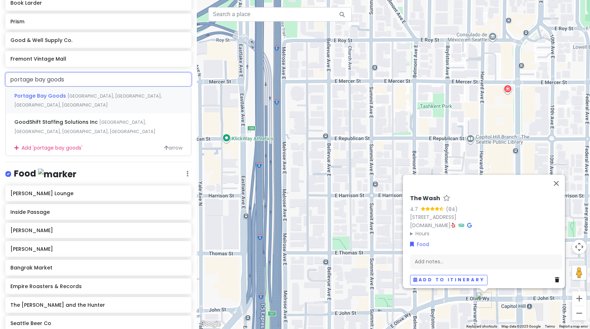
click at [57, 91] on div "Portage Bay Goods North 35th Street, Seattle, WA, USA" at bounding box center [98, 100] width 185 height 27
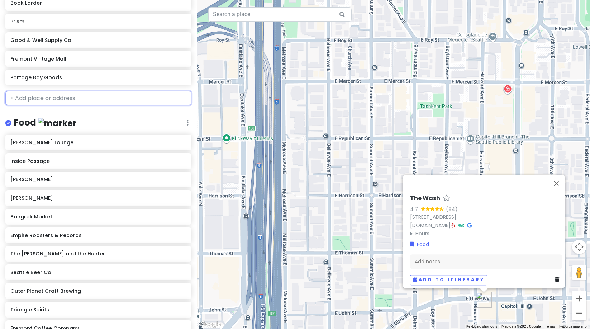
scroll to position [204, 0]
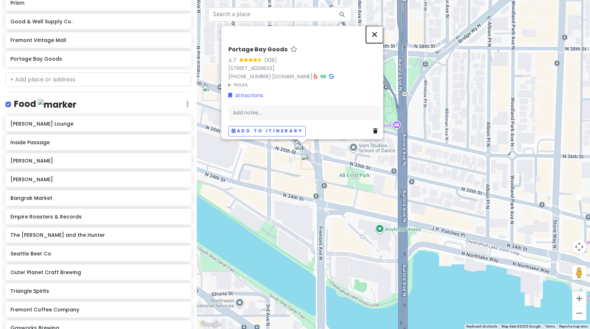
click at [377, 32] on button "Close" at bounding box center [374, 34] width 17 height 17
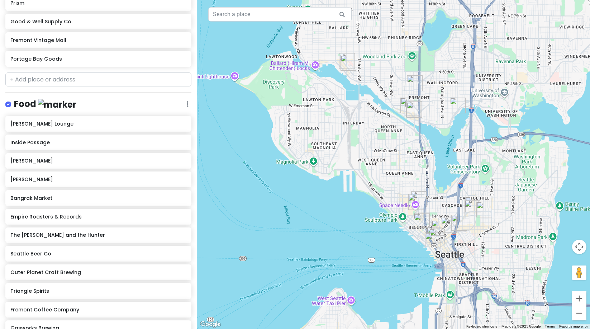
drag, startPoint x: 503, startPoint y: 174, endPoint x: 475, endPoint y: 168, distance: 28.9
click at [475, 168] on div at bounding box center [393, 164] width 393 height 329
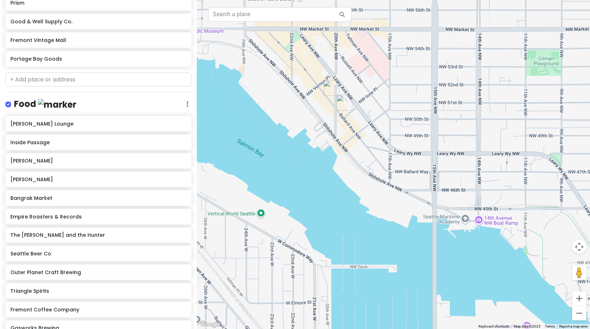
click at [341, 100] on img "Good & Well Supply Co." at bounding box center [344, 103] width 16 height 16
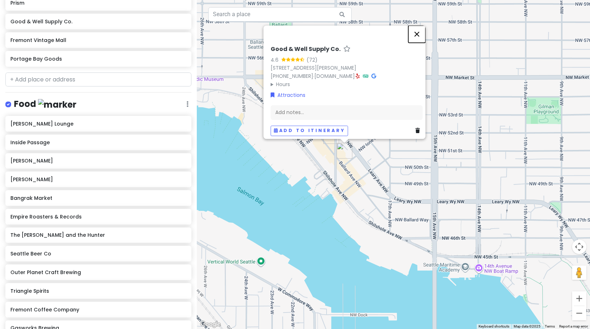
click at [422, 28] on button "Close" at bounding box center [416, 33] width 17 height 17
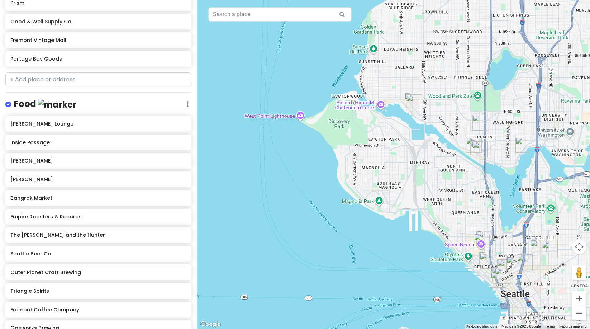
drag, startPoint x: 386, startPoint y: 253, endPoint x: 397, endPoint y: 202, distance: 51.7
click at [397, 202] on div at bounding box center [393, 164] width 393 height 329
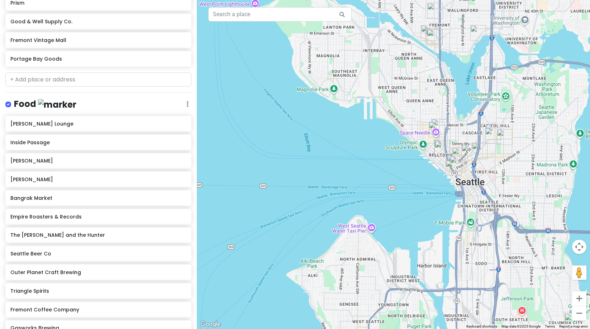
drag, startPoint x: 479, startPoint y: 224, endPoint x: 403, endPoint y: 103, distance: 143.0
click at [403, 103] on div at bounding box center [393, 164] width 393 height 329
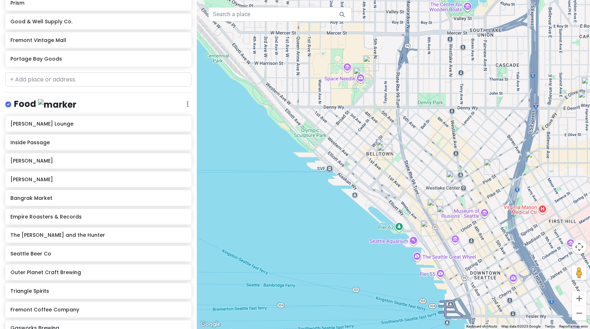
drag, startPoint x: 479, startPoint y: 179, endPoint x: 372, endPoint y: 179, distance: 106.4
click at [372, 179] on div at bounding box center [393, 164] width 393 height 329
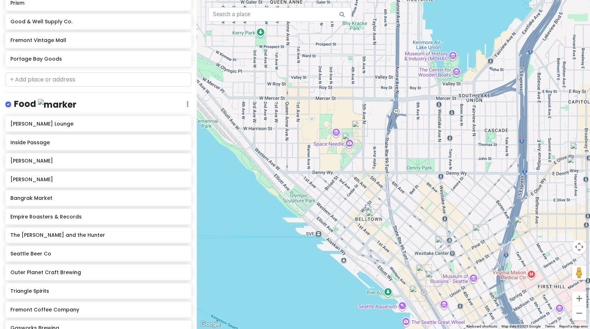
drag, startPoint x: 348, startPoint y: 91, endPoint x: 344, endPoint y: 158, distance: 66.4
click at [344, 158] on div at bounding box center [393, 164] width 393 height 329
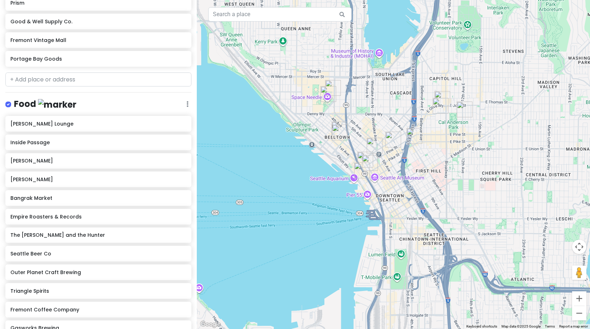
drag, startPoint x: 508, startPoint y: 218, endPoint x: 467, endPoint y: 153, distance: 76.5
click at [467, 153] on div at bounding box center [393, 164] width 393 height 329
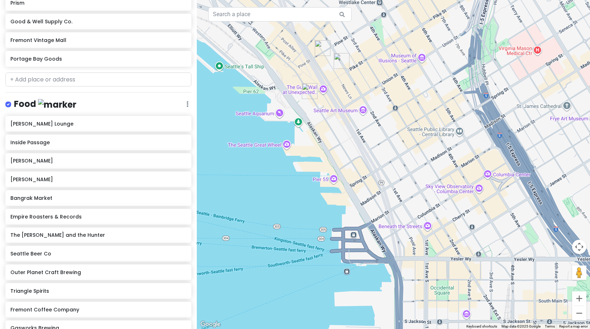
drag, startPoint x: 472, startPoint y: 226, endPoint x: 450, endPoint y: 100, distance: 127.5
click at [450, 100] on div at bounding box center [393, 164] width 393 height 329
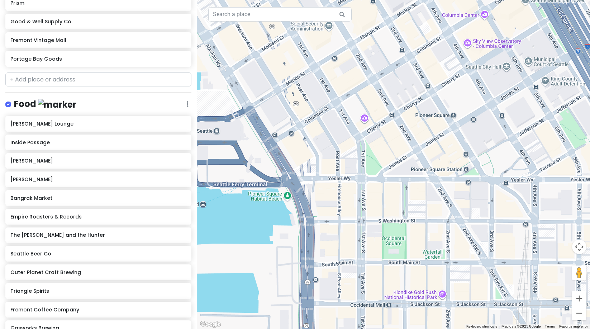
drag, startPoint x: 502, startPoint y: 240, endPoint x: 391, endPoint y: 206, distance: 115.7
click at [391, 206] on div at bounding box center [393, 164] width 393 height 329
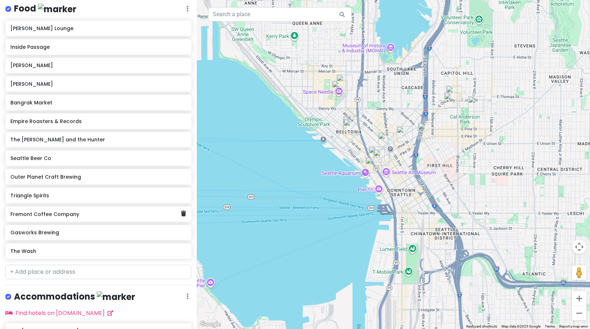
scroll to position [354, 0]
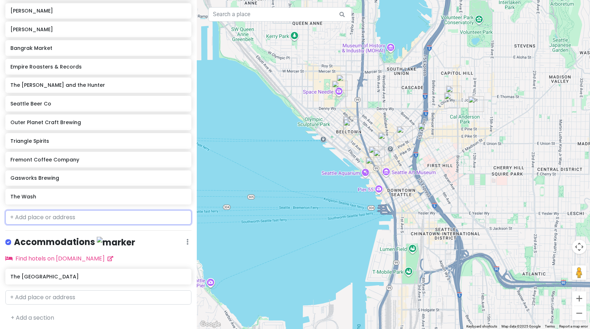
click at [38, 221] on input "text" at bounding box center [98, 217] width 186 height 14
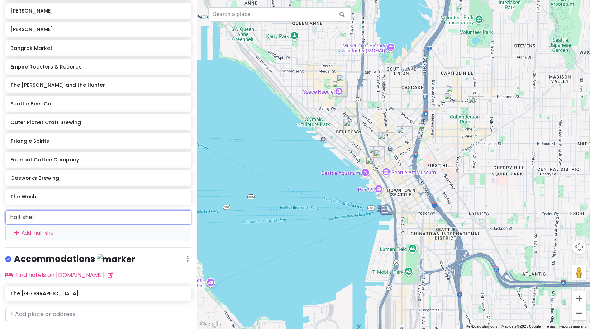
type input "half shell"
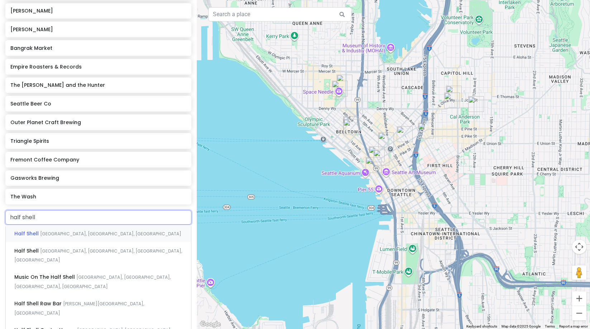
click at [39, 236] on div "Half Shell Western Avenue, Seattle, WA, USA" at bounding box center [98, 233] width 185 height 17
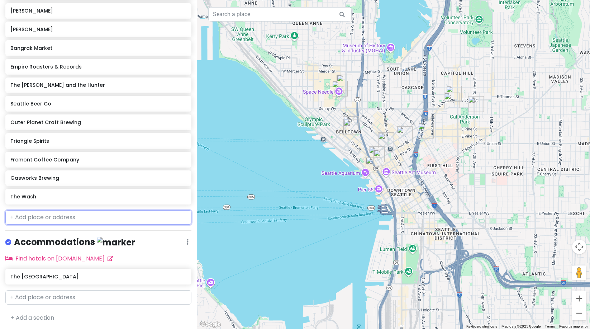
scroll to position [373, 0]
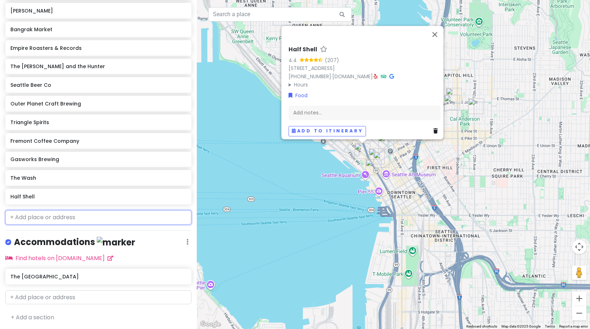
click at [56, 220] on input "text" at bounding box center [98, 217] width 186 height 14
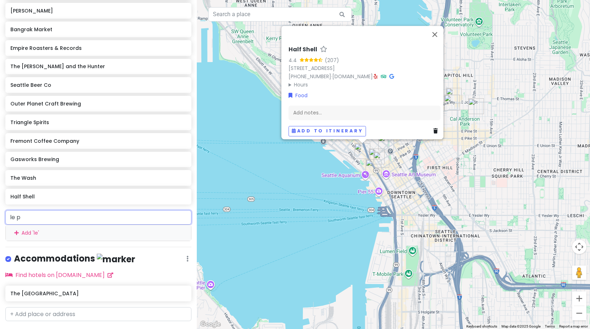
type input "le pi"
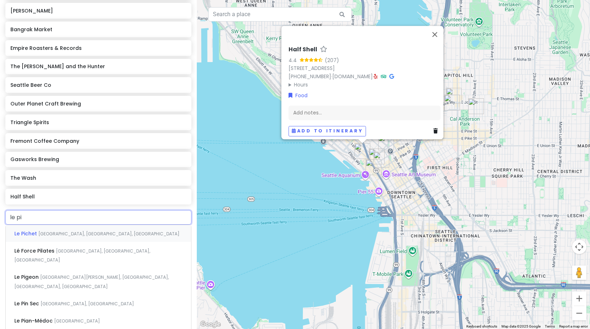
click at [65, 232] on span "[GEOGRAPHIC_DATA], [GEOGRAPHIC_DATA], [GEOGRAPHIC_DATA]" at bounding box center [108, 233] width 141 height 6
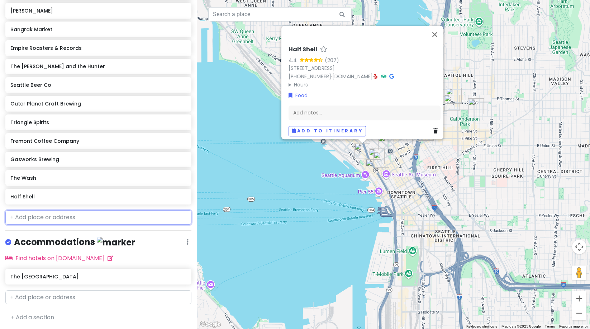
scroll to position [391, 0]
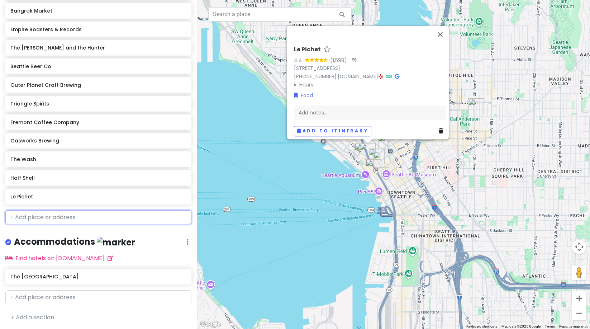
click at [39, 212] on input "text" at bounding box center [98, 217] width 186 height 14
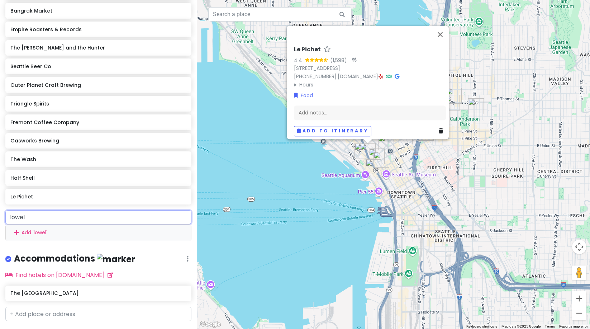
type input "lowell"
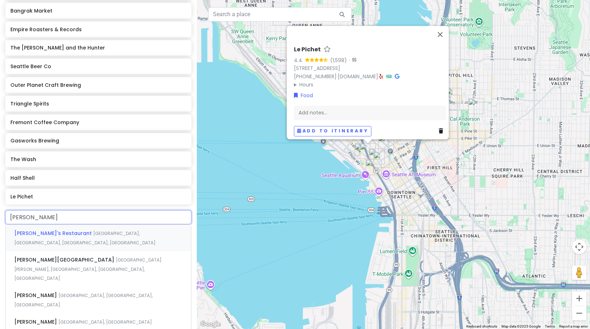
click at [55, 227] on div "Lowell's Restaurant Pike Place, Seattle, WA, USA" at bounding box center [98, 237] width 185 height 27
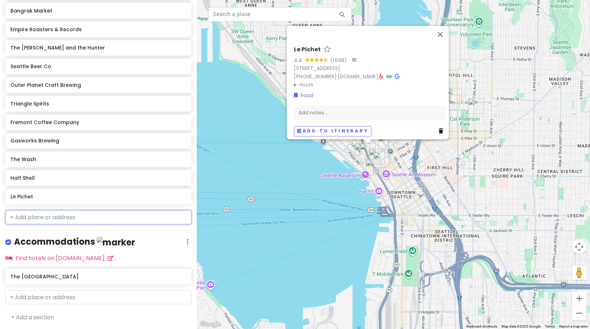
scroll to position [410, 0]
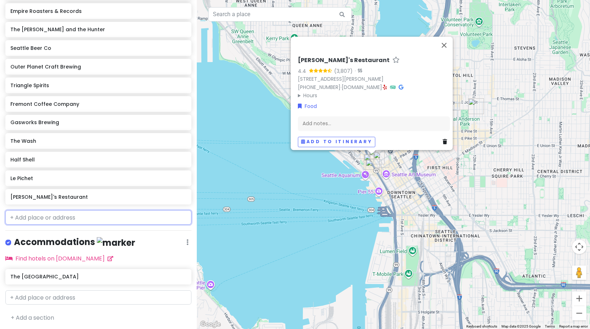
click at [44, 218] on input "text" at bounding box center [98, 217] width 186 height 14
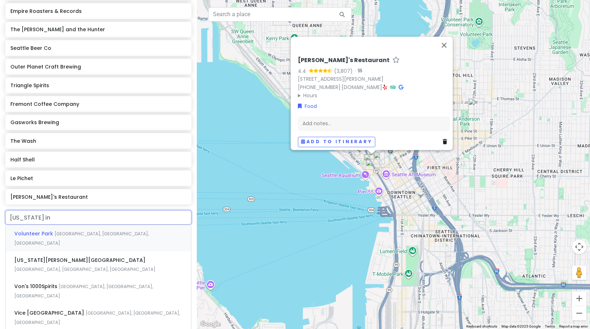
type input "virginia inn"
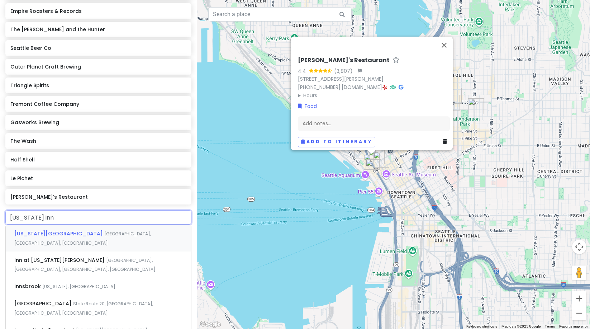
click at [69, 228] on div "Virginia Inn 1st Avenue, Seattle, WA, USA" at bounding box center [98, 238] width 185 height 27
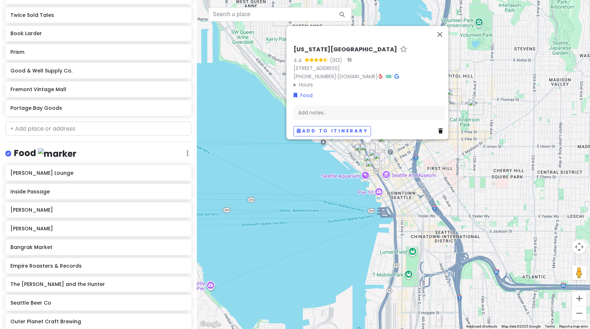
scroll to position [0, 0]
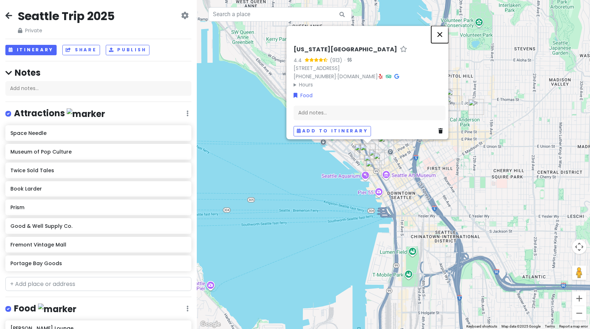
click at [444, 31] on button "Close" at bounding box center [439, 34] width 17 height 17
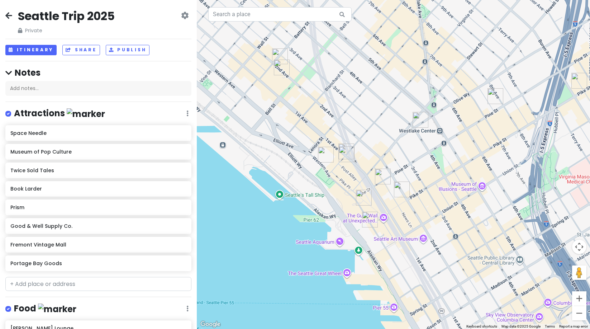
drag, startPoint x: 393, startPoint y: 170, endPoint x: 452, endPoint y: 211, distance: 71.0
click at [452, 211] on div at bounding box center [393, 164] width 393 height 329
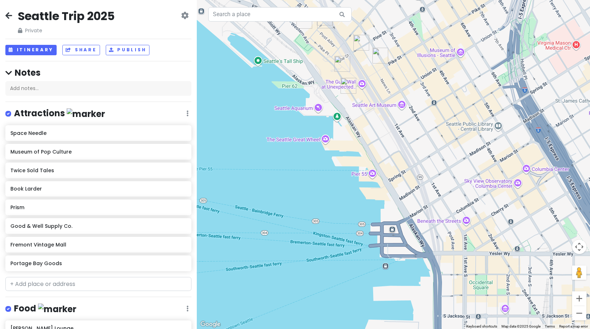
drag, startPoint x: 412, startPoint y: 271, endPoint x: 391, endPoint y: 133, distance: 138.9
click at [391, 133] on div at bounding box center [393, 164] width 393 height 329
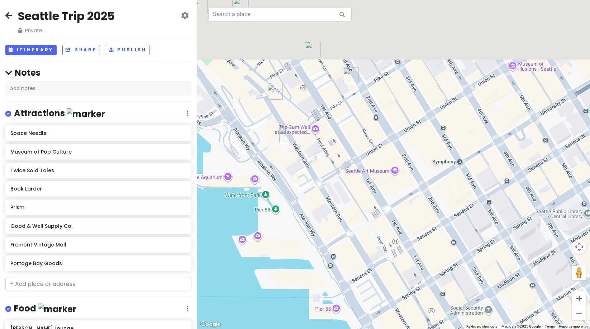
drag, startPoint x: 383, startPoint y: 87, endPoint x: 386, endPoint y: 276, distance: 188.9
click at [386, 276] on div at bounding box center [393, 164] width 393 height 329
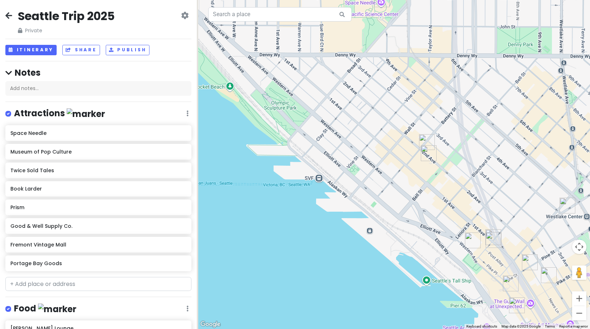
drag, startPoint x: 373, startPoint y: 189, endPoint x: 554, endPoint y: 297, distance: 210.4
click at [554, 297] on div at bounding box center [393, 164] width 393 height 329
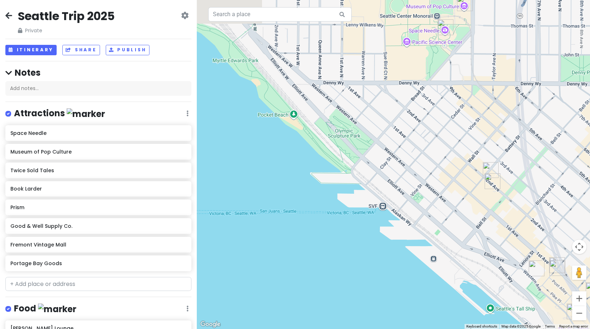
drag, startPoint x: 300, startPoint y: 132, endPoint x: 392, endPoint y: 172, distance: 100.7
click at [392, 173] on div at bounding box center [393, 164] width 393 height 329
